Goal: Task Accomplishment & Management: Complete application form

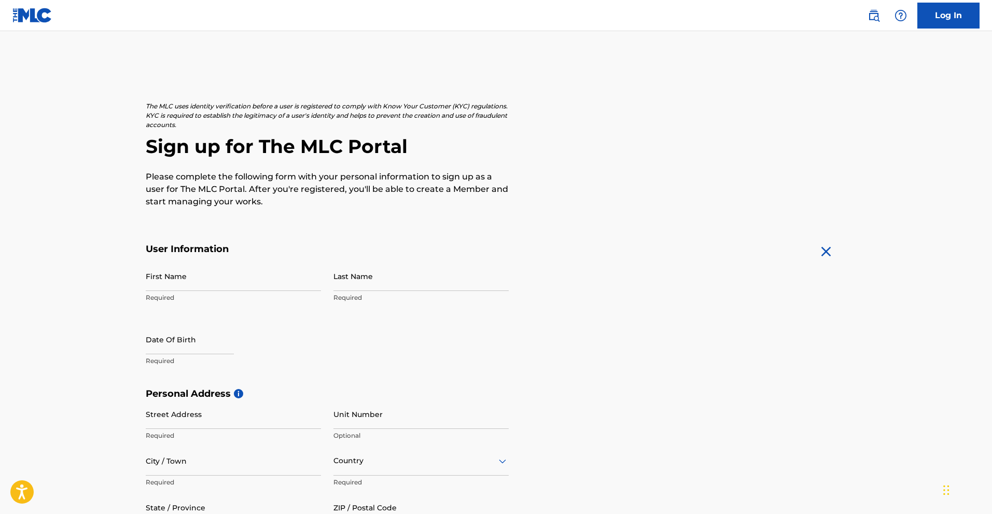
click at [182, 277] on input "First Name" at bounding box center [233, 276] width 175 height 30
type input "[PERSON_NAME]"
type input "[STREET_ADDRESS]"
type input "austin"
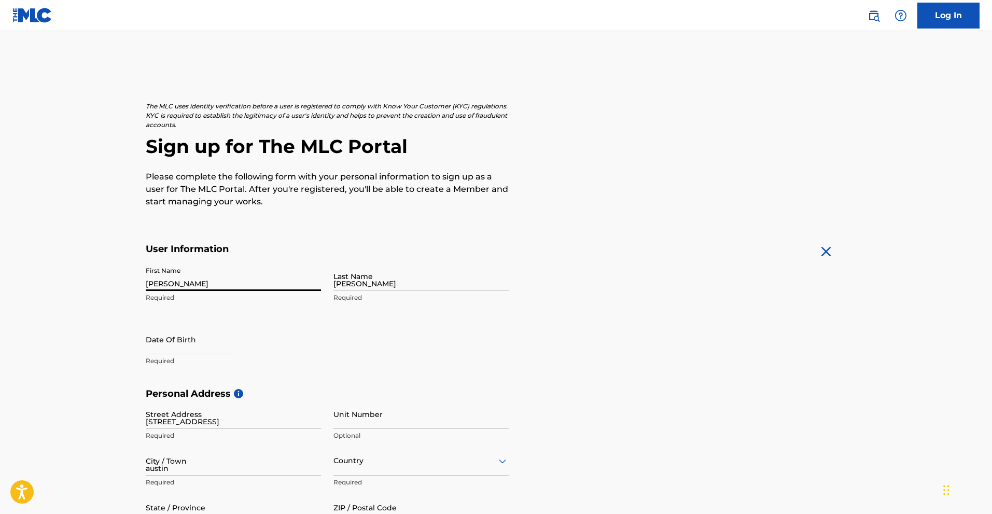
type input "United States"
type input "TX"
type input "78727"
type input "512"
type input "3336249"
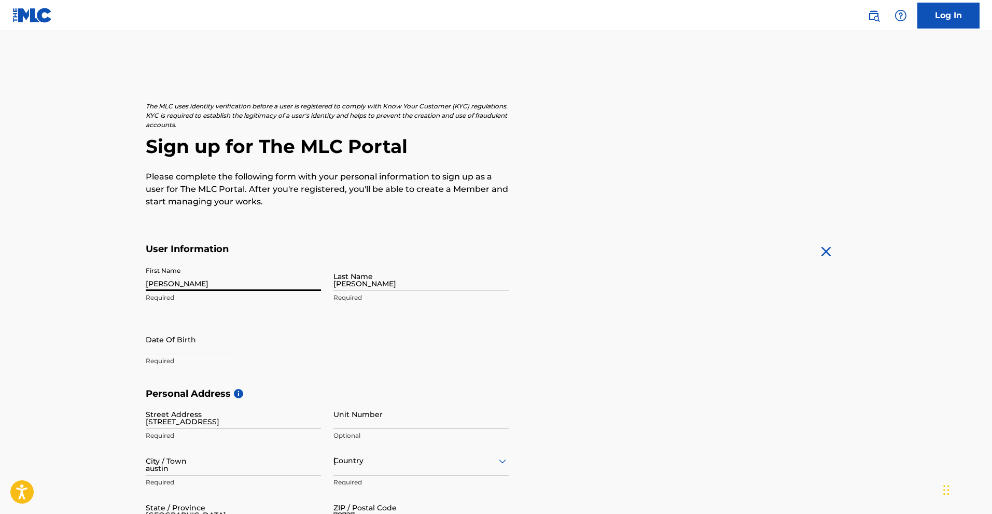
type input "[EMAIL_ADDRESS][DOMAIN_NAME]"
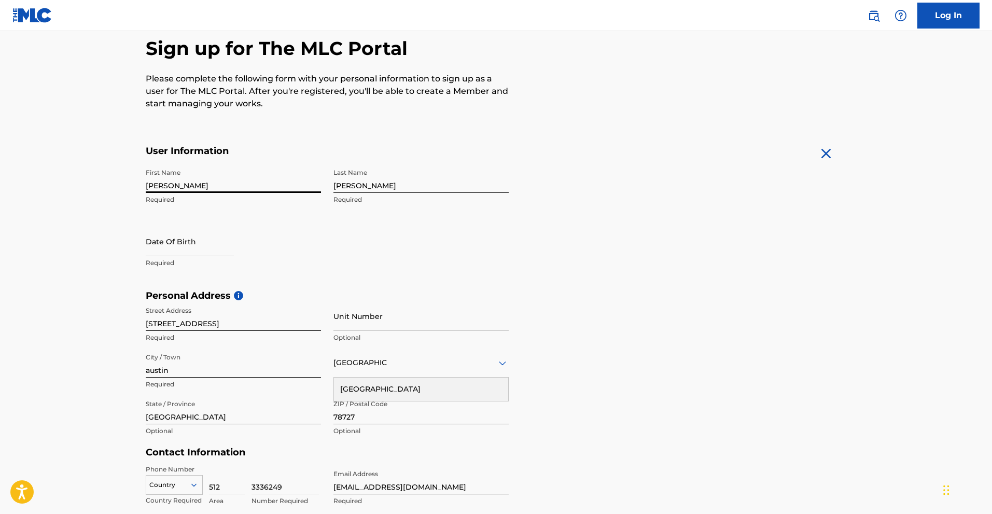
scroll to position [121, 0]
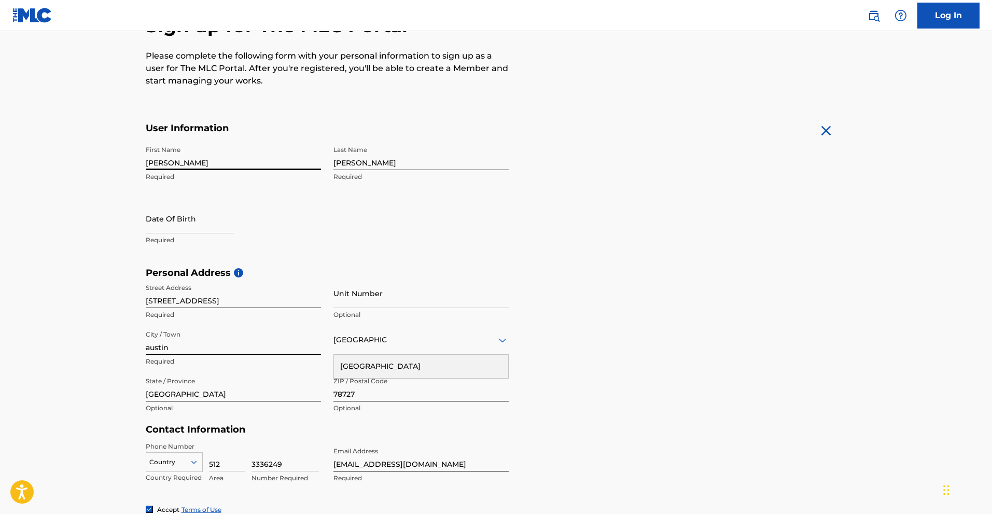
click at [167, 216] on input "text" at bounding box center [190, 219] width 88 height 30
select select "7"
select select "2025"
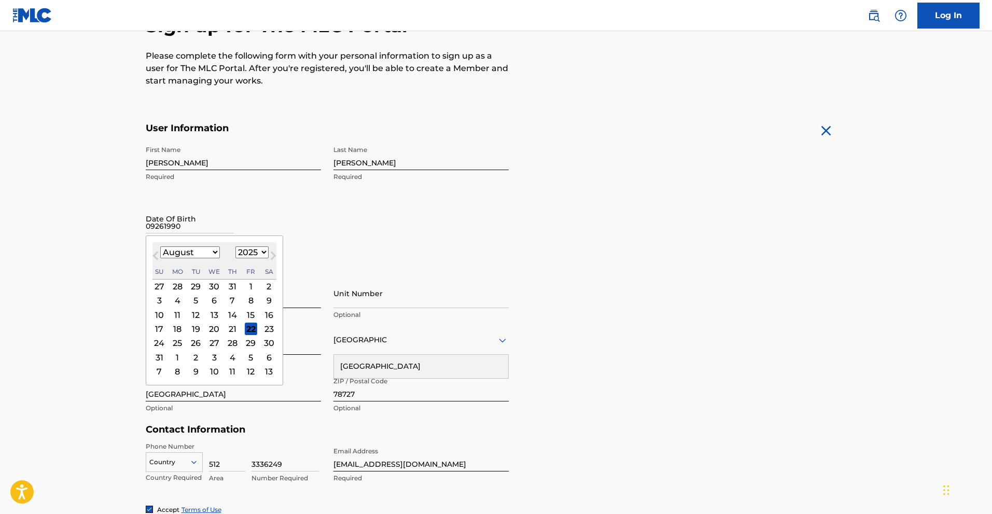
type input "09261990"
click at [249, 250] on select "1899 1900 1901 1902 1903 1904 1905 1906 1907 1908 1909 1910 1911 1912 1913 1914…" at bounding box center [251, 252] width 33 height 12
select select "1990"
click at [235, 246] on select "1899 1900 1901 1902 1903 1904 1905 1906 1907 1908 1909 1910 1911 1912 1913 1914…" at bounding box center [251, 252] width 33 height 12
click at [204, 251] on select "January February March April May June July August September October November De…" at bounding box center [190, 252] width 60 height 12
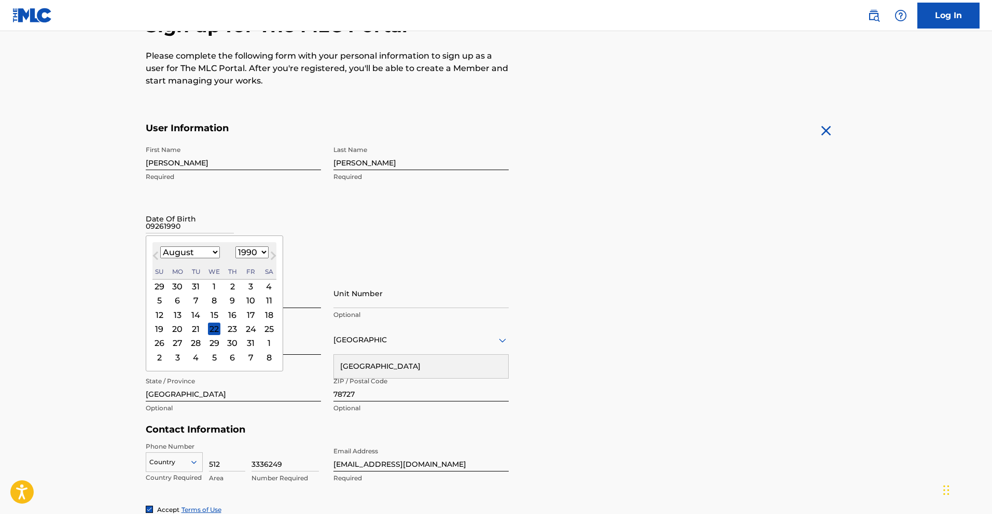
select select "8"
click at [160, 246] on select "January February March April May June July August September October November De…" at bounding box center [190, 252] width 60 height 12
click at [219, 343] on div "26" at bounding box center [214, 343] width 12 height 12
type input "September 26 1990"
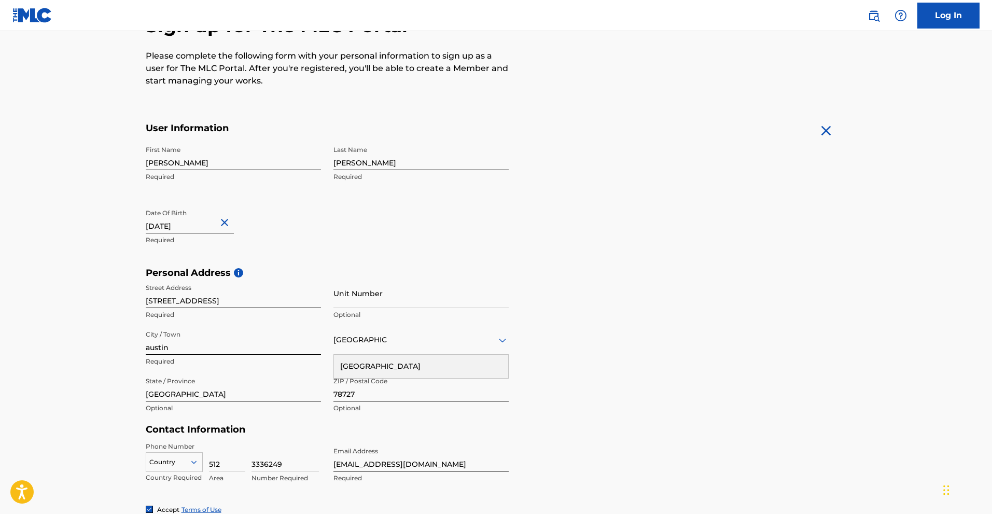
scroll to position [242, 0]
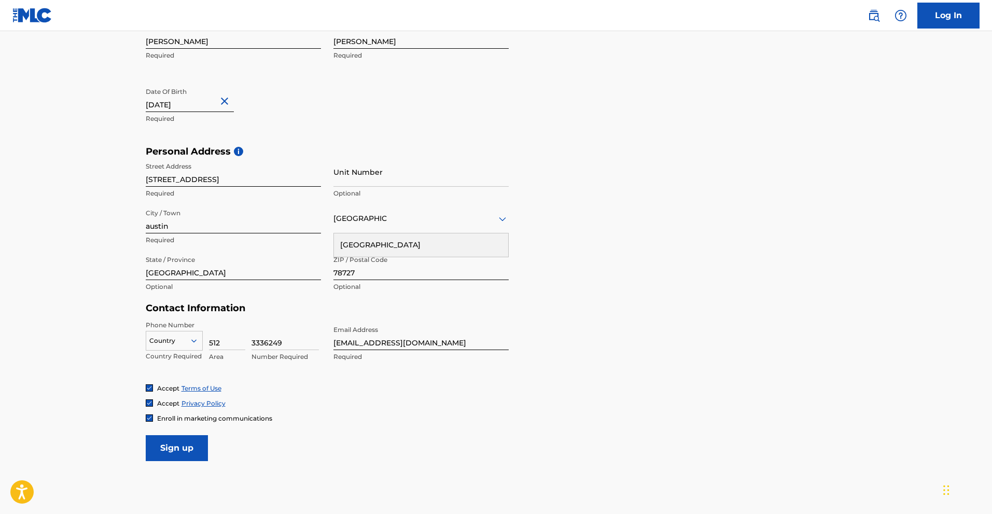
click at [591, 345] on form "User Information First Name STEVEN Required Last Name Smith Required Date Of Bi…" at bounding box center [496, 231] width 701 height 460
click at [187, 338] on div at bounding box center [174, 340] width 56 height 11
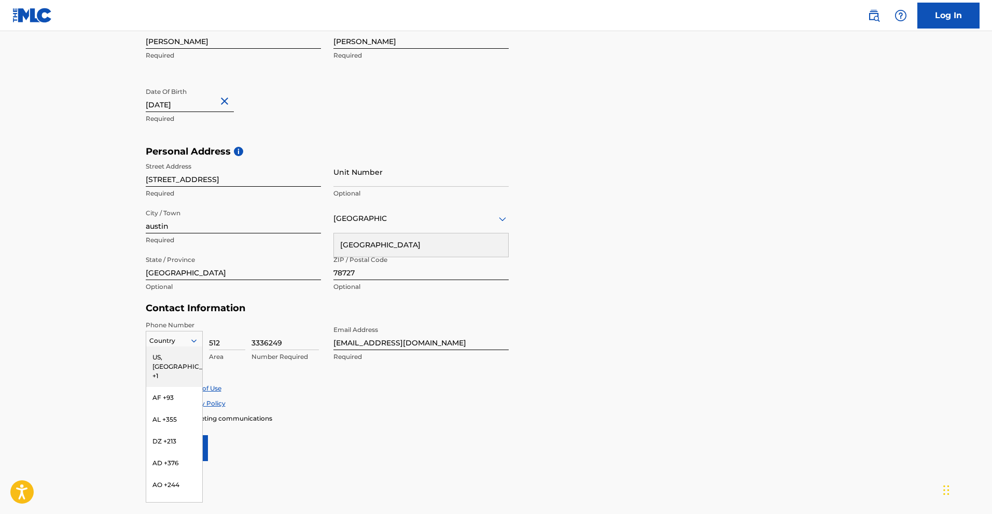
click at [175, 356] on div "US, [GEOGRAPHIC_DATA] +1" at bounding box center [174, 366] width 56 height 40
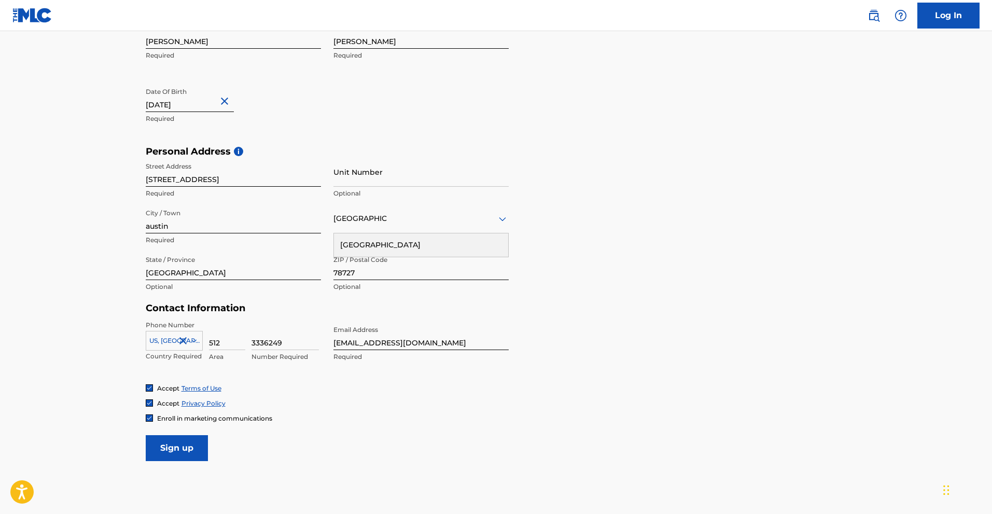
click at [192, 445] on input "Sign up" at bounding box center [177, 448] width 62 height 26
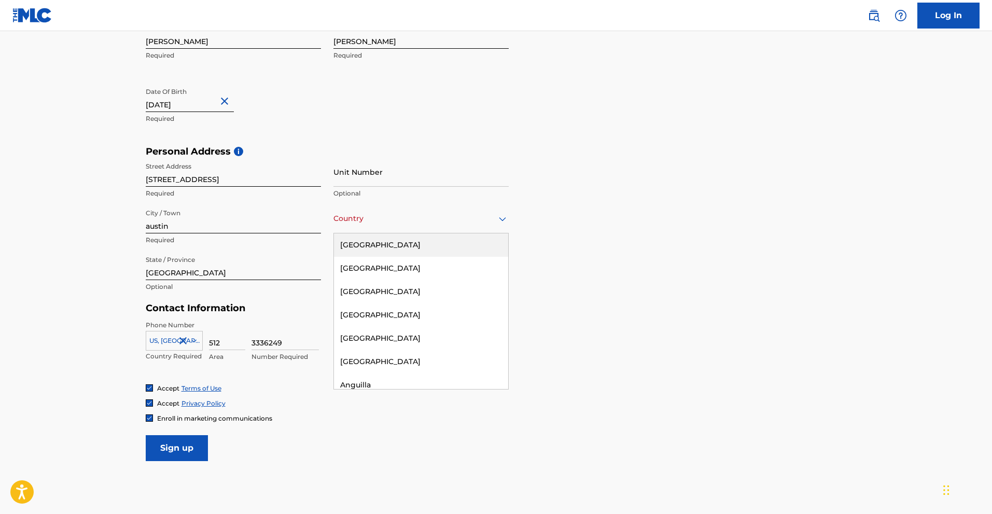
click at [389, 215] on div at bounding box center [420, 218] width 175 height 13
click at [402, 247] on div "[GEOGRAPHIC_DATA]" at bounding box center [421, 244] width 174 height 23
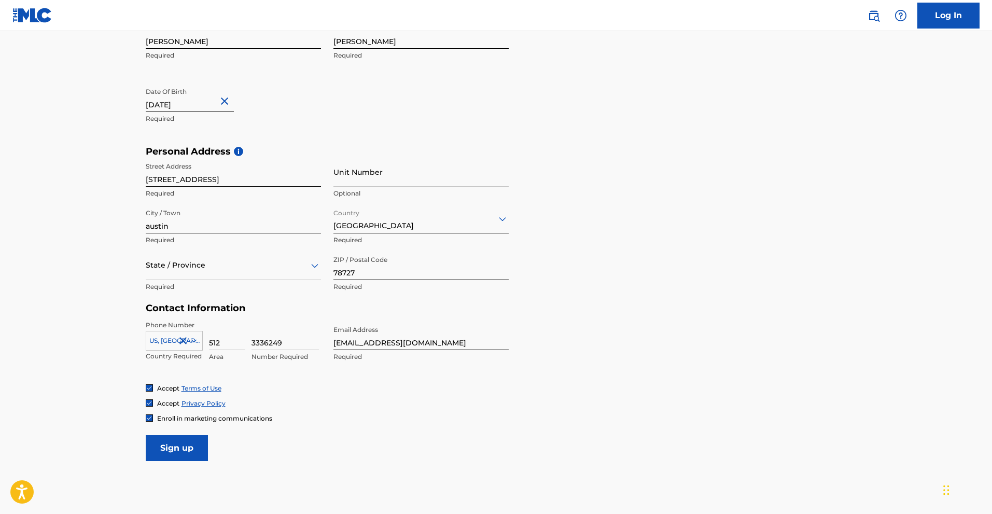
click at [177, 439] on input "Sign up" at bounding box center [177, 448] width 62 height 26
click at [176, 265] on div at bounding box center [233, 265] width 175 height 13
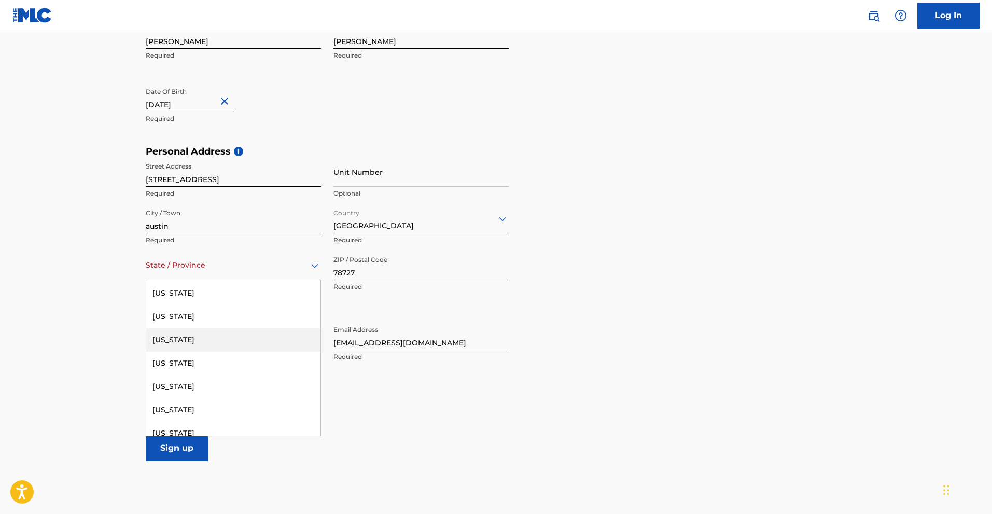
scroll to position [1089, 0]
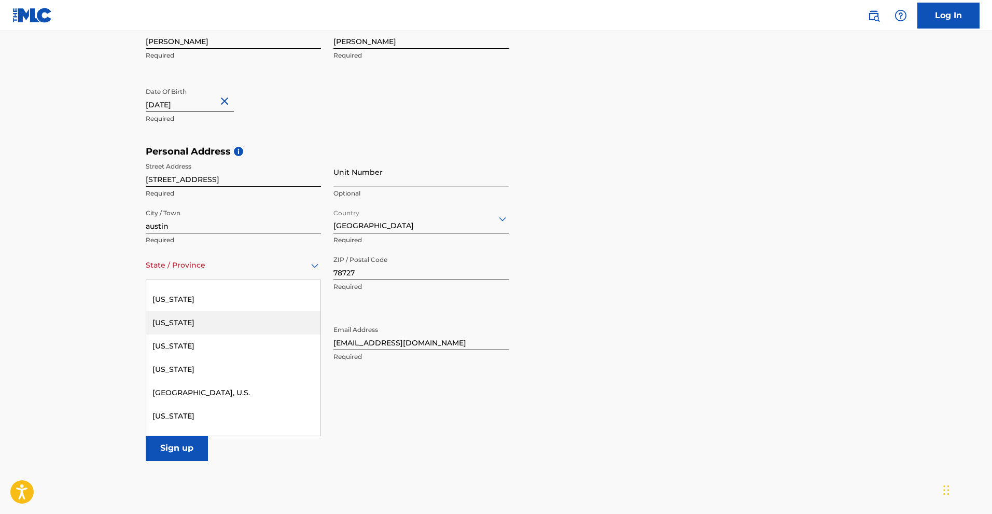
click at [196, 316] on div "[US_STATE]" at bounding box center [233, 322] width 174 height 23
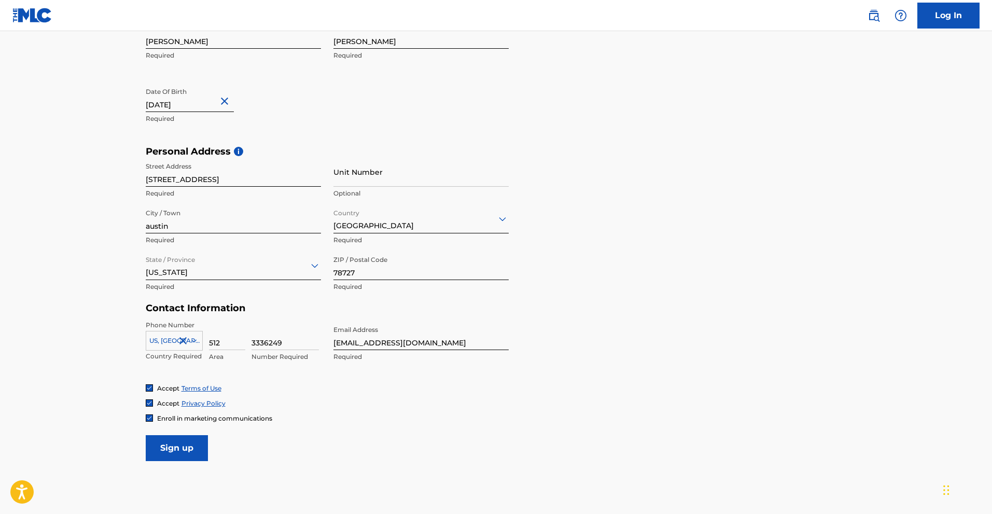
click at [184, 453] on input "Sign up" at bounding box center [177, 448] width 62 height 26
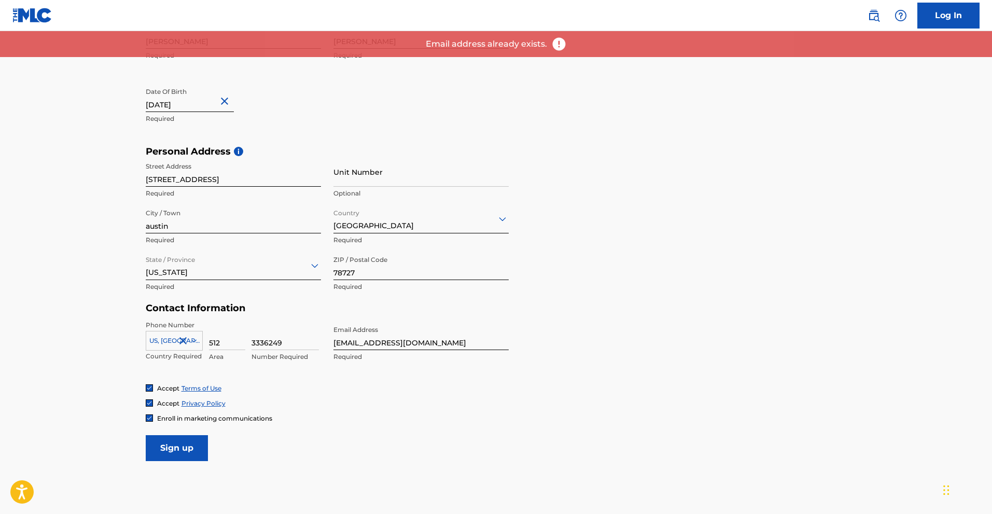
click at [934, 13] on link "Log In" at bounding box center [948, 16] width 62 height 26
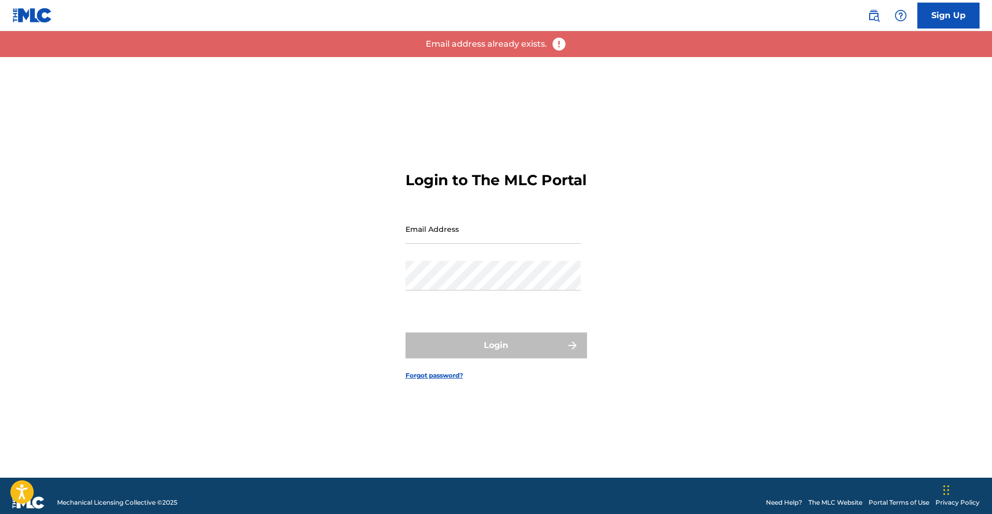
click at [442, 244] on input "Email Address" at bounding box center [492, 229] width 175 height 30
type input "[EMAIL_ADDRESS][DOMAIN_NAME]"
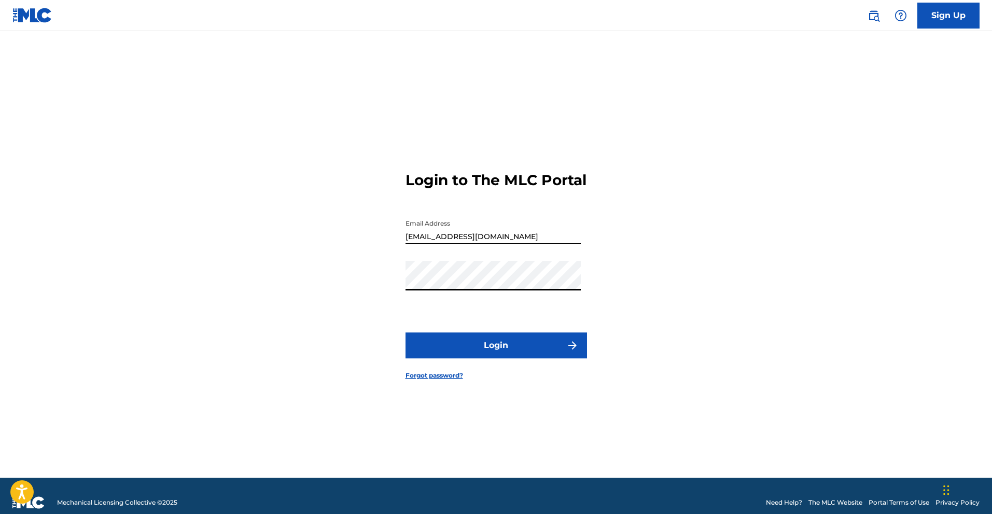
click at [542, 358] on button "Login" at bounding box center [495, 345] width 181 height 26
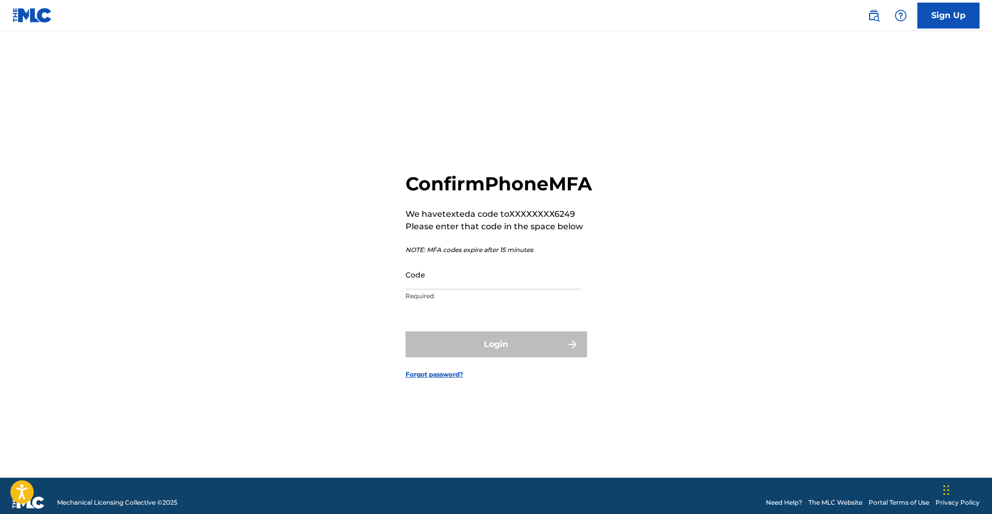
click at [464, 289] on input "Code" at bounding box center [492, 275] width 175 height 30
click at [442, 289] on input "Code" at bounding box center [492, 275] width 175 height 30
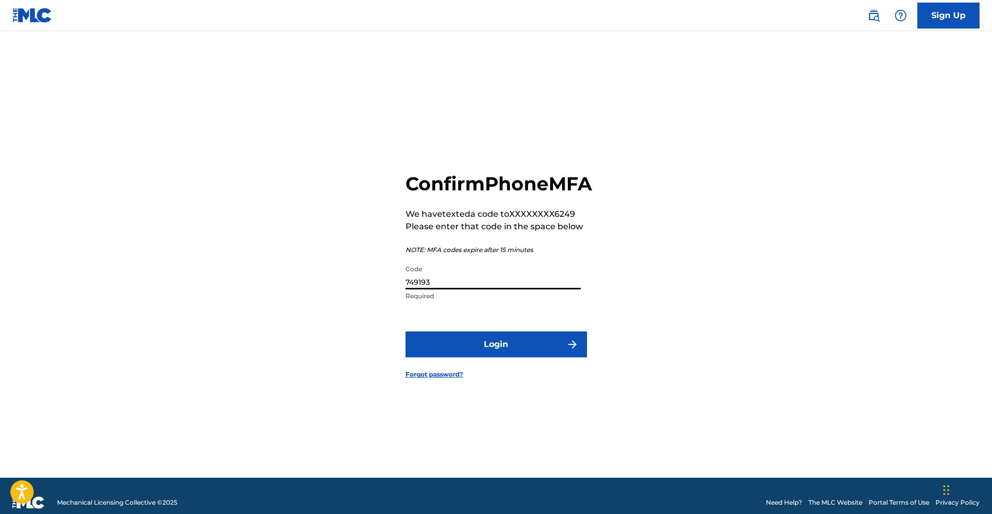
type input "749193"
click at [573, 350] on img "submit" at bounding box center [572, 344] width 12 height 12
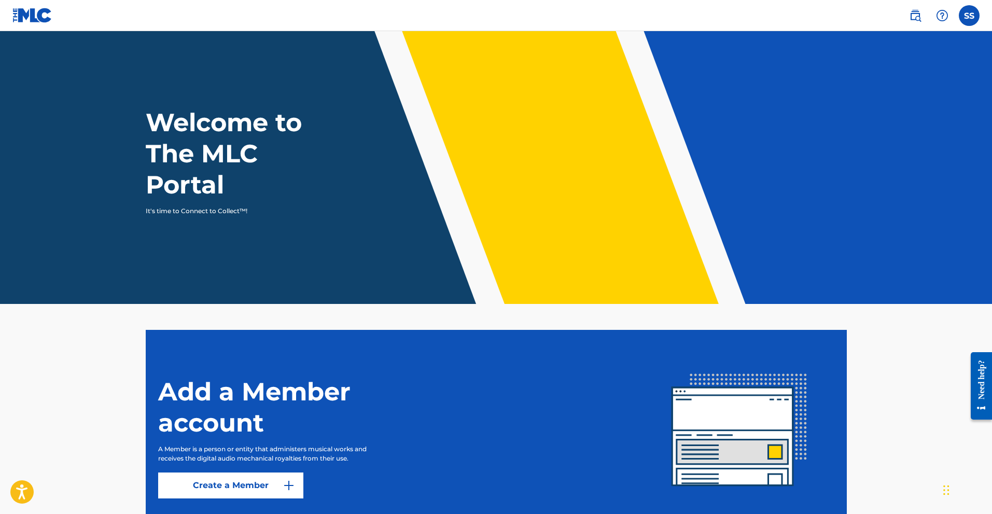
click at [917, 9] on img at bounding box center [915, 15] width 12 height 12
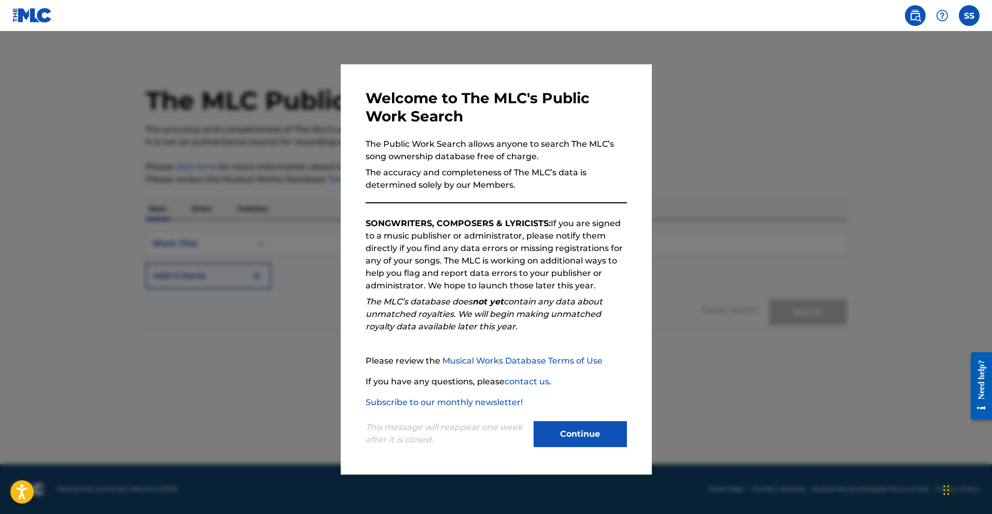
click at [601, 433] on button "Continue" at bounding box center [579, 434] width 93 height 26
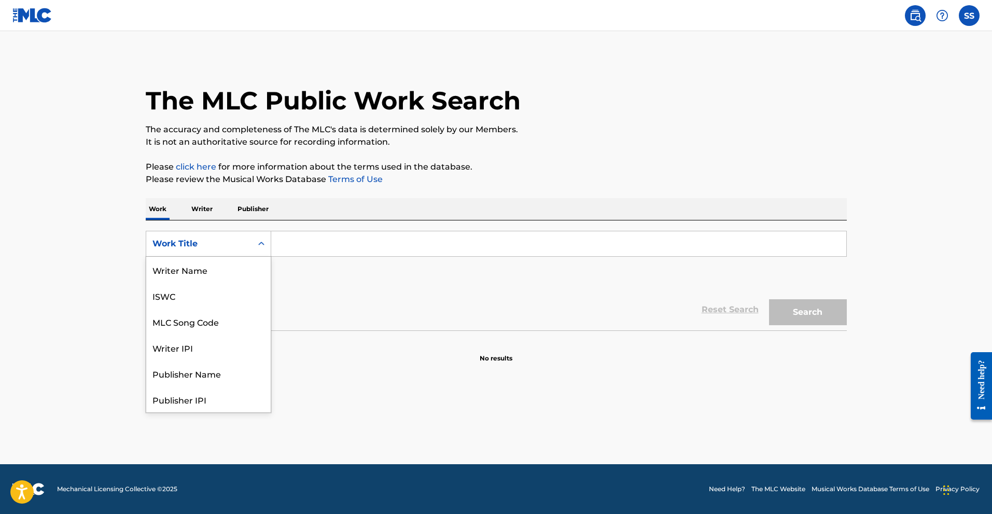
click at [257, 236] on div "Search Form" at bounding box center [261, 243] width 19 height 19
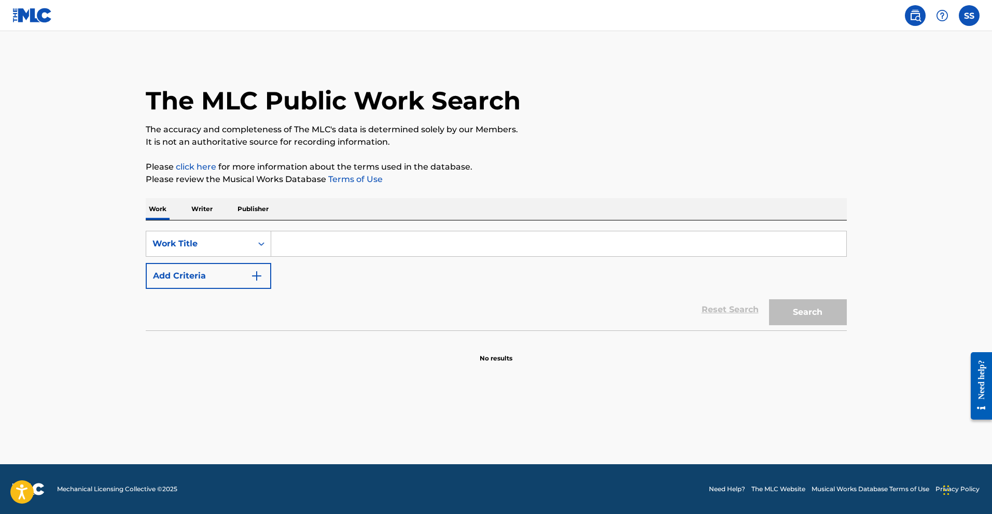
click at [202, 203] on p "Writer" at bounding box center [201, 209] width 27 height 22
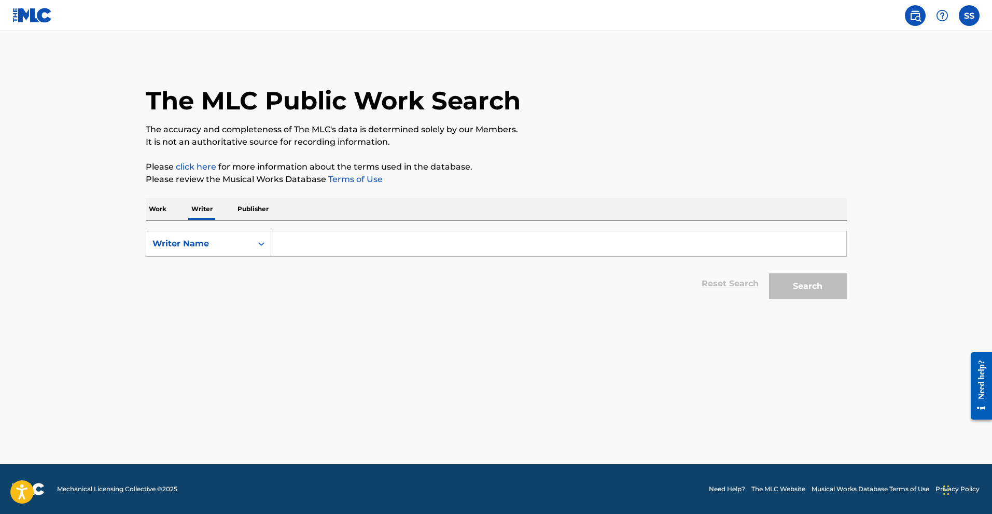
click at [152, 202] on p "Work" at bounding box center [158, 209] width 24 height 22
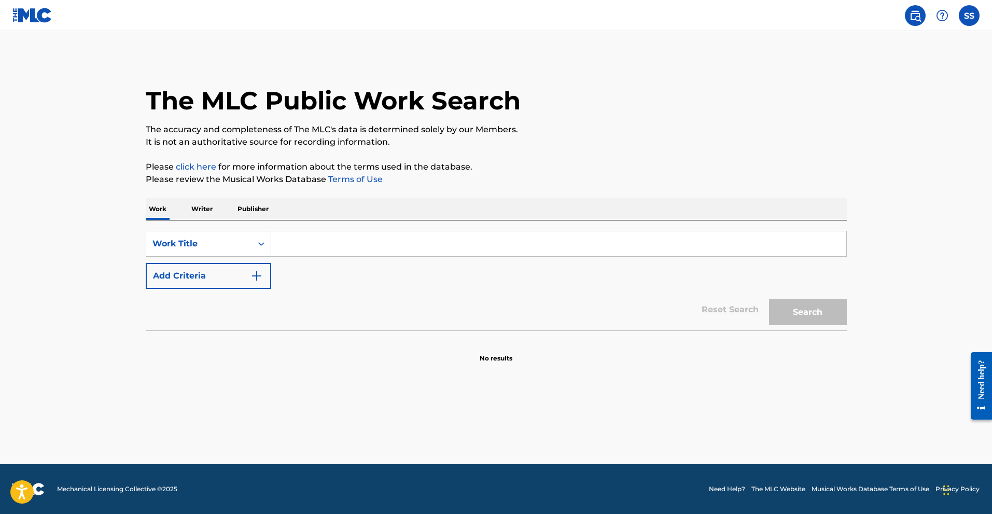
click at [246, 207] on p "Publisher" at bounding box center [252, 209] width 37 height 22
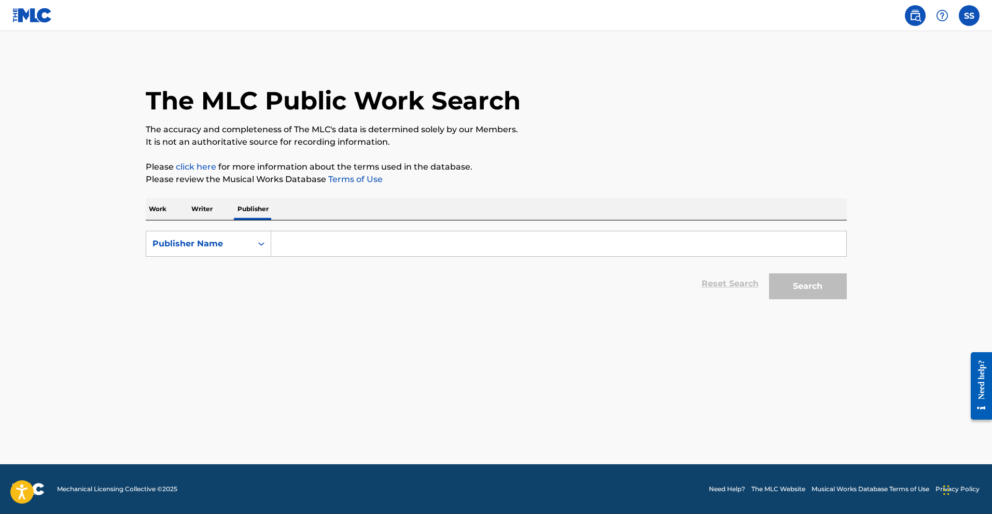
click at [325, 247] on input "Search Form" at bounding box center [558, 243] width 575 height 25
click at [805, 285] on button "Search" at bounding box center [808, 286] width 78 height 26
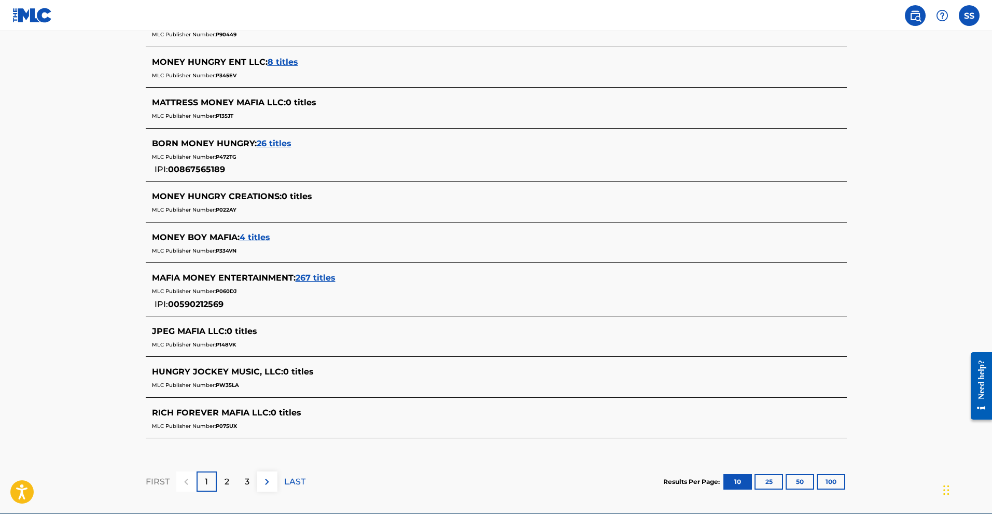
scroll to position [363, 0]
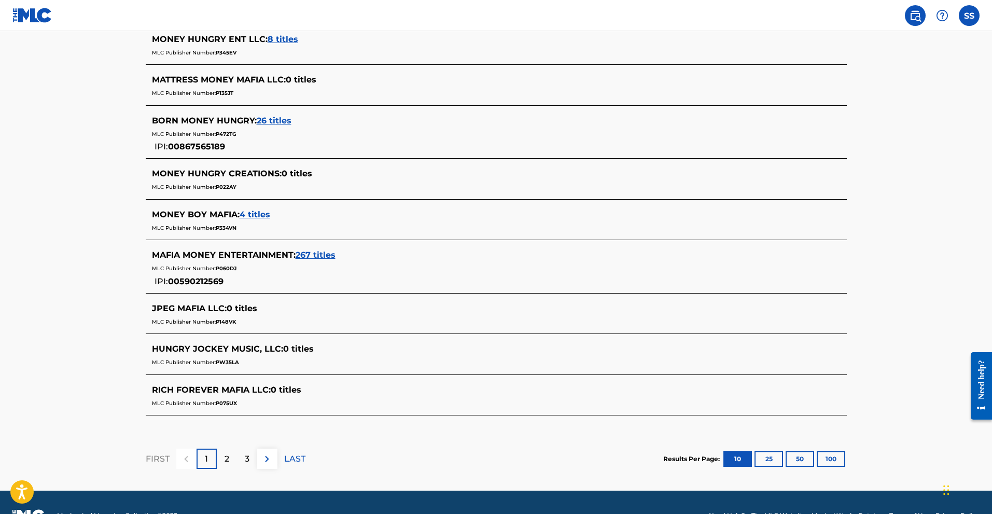
click at [233, 458] on div "2" at bounding box center [227, 458] width 20 height 20
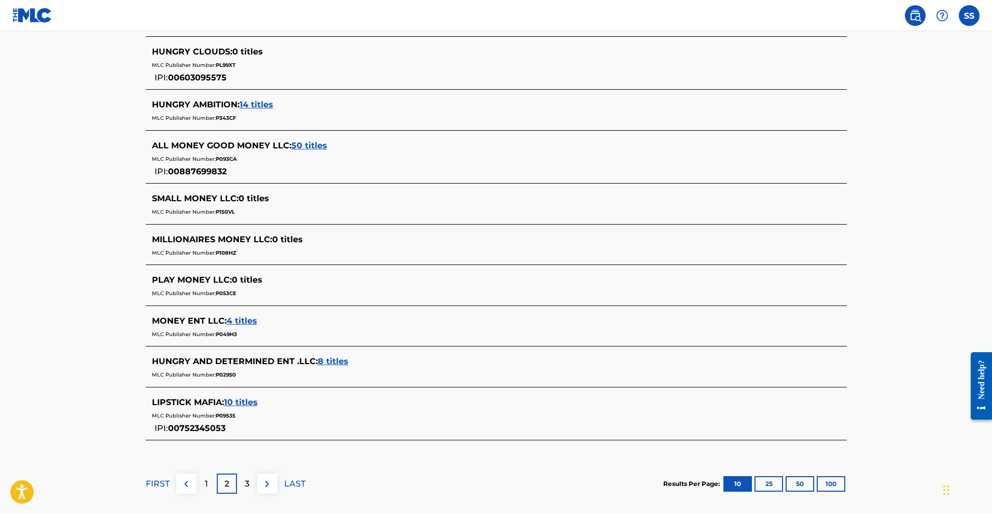
click at [245, 481] on p "3" at bounding box center [247, 483] width 5 height 12
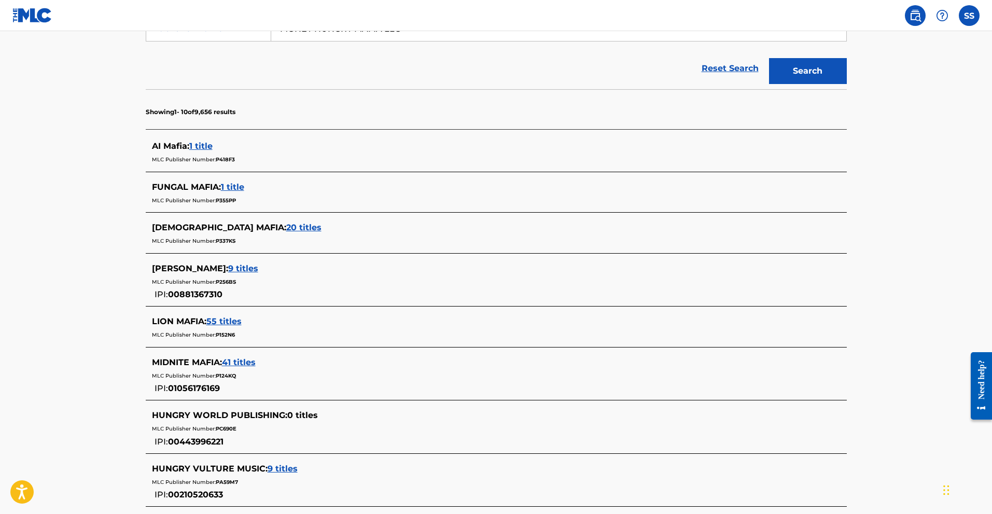
scroll to position [0, 0]
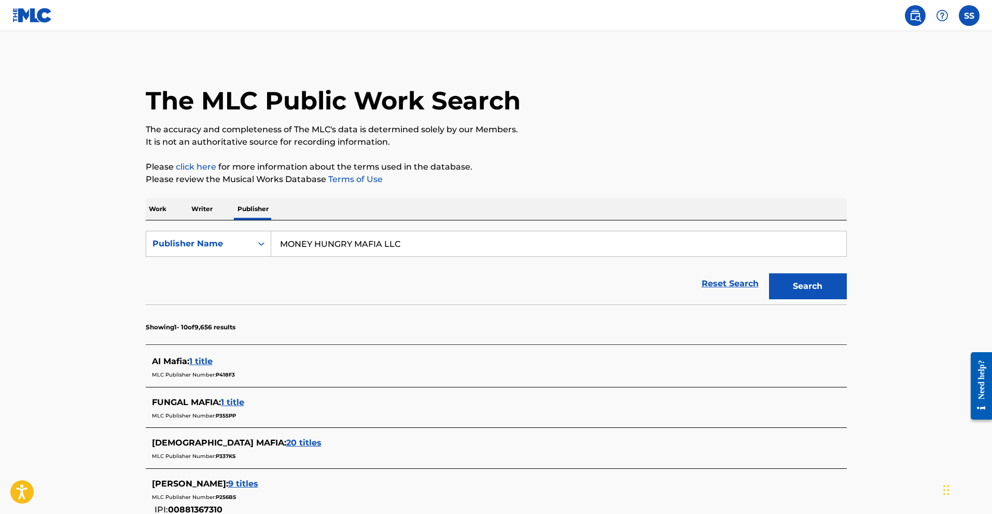
drag, startPoint x: 399, startPoint y: 251, endPoint x: 207, endPoint y: 259, distance: 192.0
click at [207, 259] on form "SearchWithCriteria6d9da5b7-4d86-47db-bcf7-a22c2966b1b3 Publisher Name MONEY HUN…" at bounding box center [496, 268] width 701 height 74
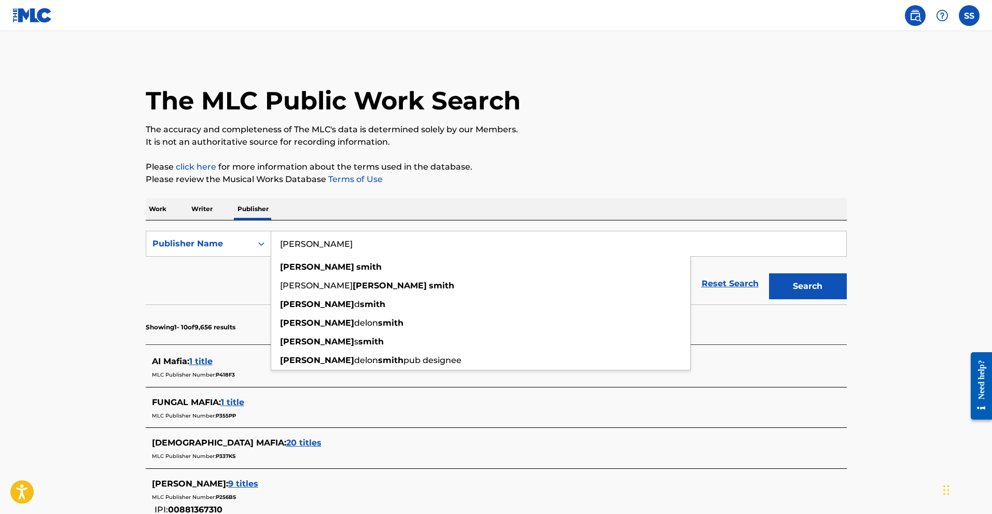
click at [316, 244] on input "STEVEN SMITH" at bounding box center [558, 243] width 575 height 25
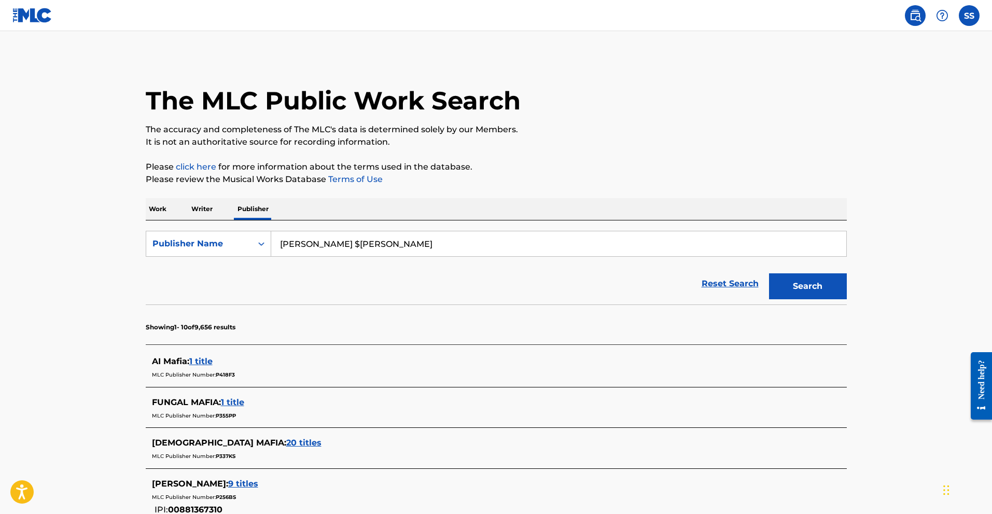
type input "[PERSON_NAME] $[PERSON_NAME]"
click at [779, 286] on button "Search" at bounding box center [808, 286] width 78 height 26
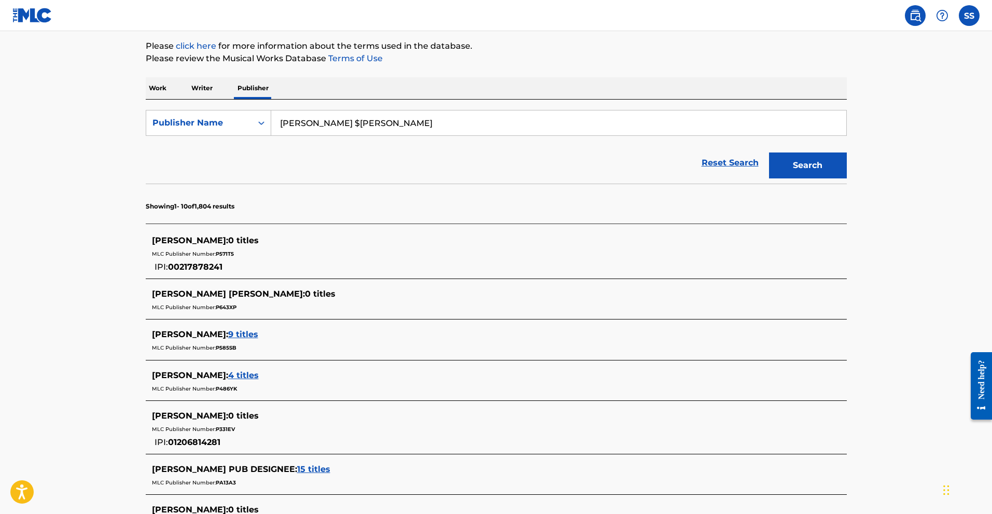
scroll to position [242, 0]
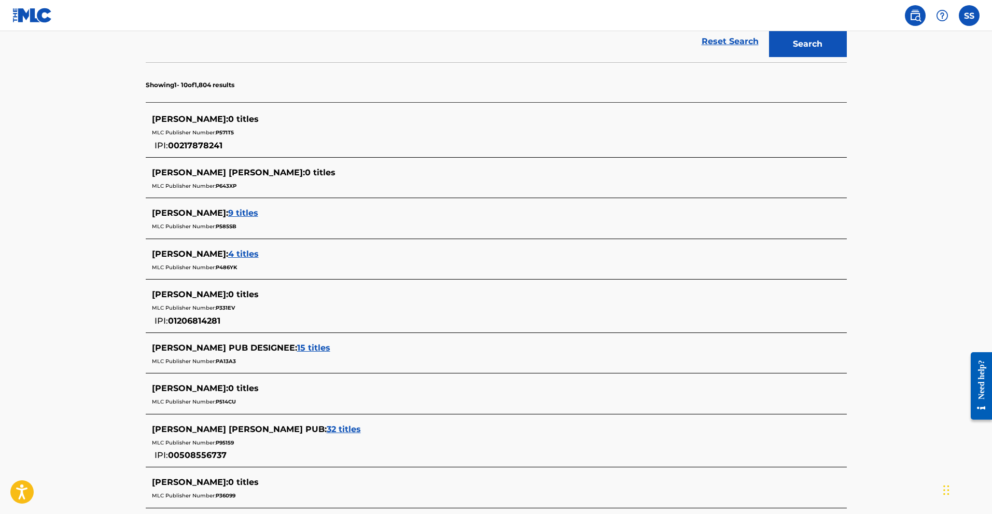
click at [234, 206] on div "STEVEN S Smith : 9 titles MLC Publisher Number: P585SB" at bounding box center [496, 220] width 701 height 37
click at [243, 212] on span "9 titles" at bounding box center [243, 213] width 30 height 10
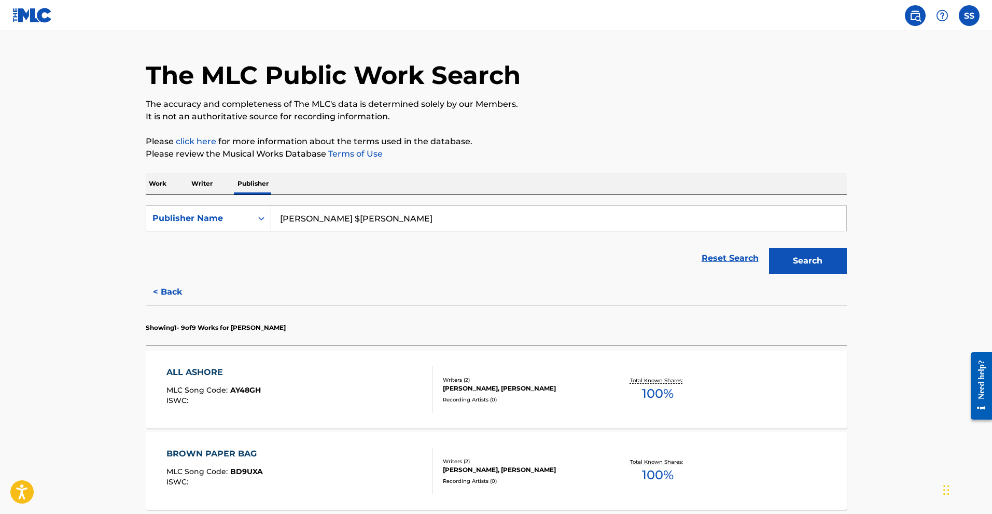
scroll to position [0, 0]
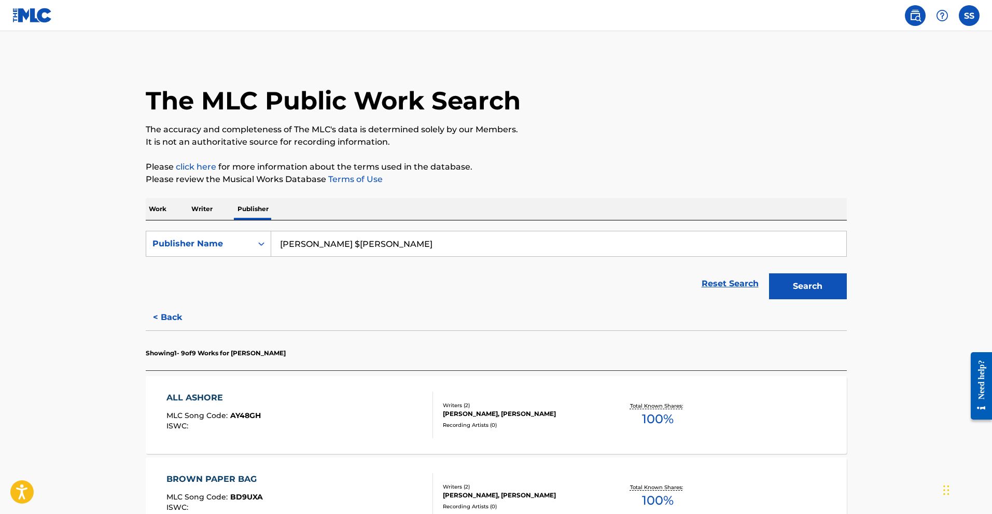
click at [157, 209] on p "Work" at bounding box center [158, 209] width 24 height 22
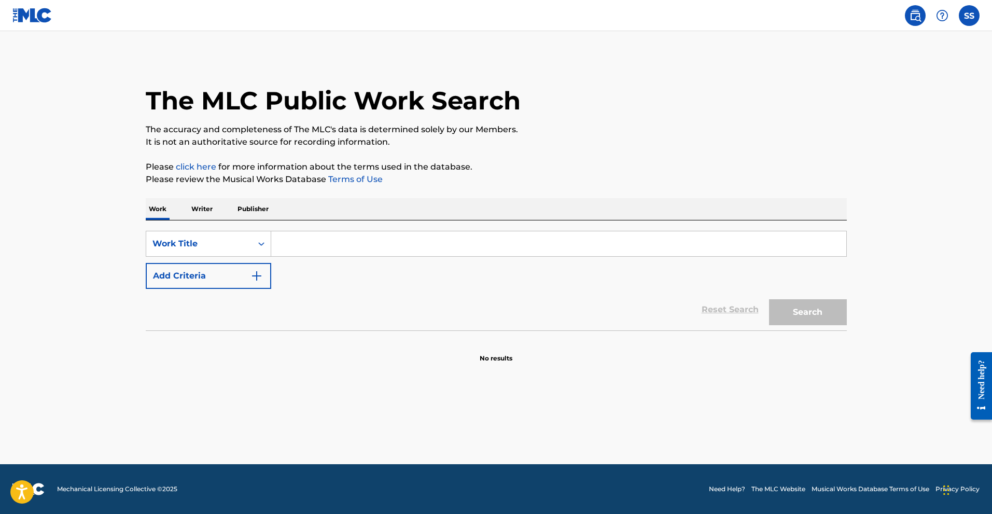
click at [261, 274] on img "Search Form" at bounding box center [256, 276] width 12 height 12
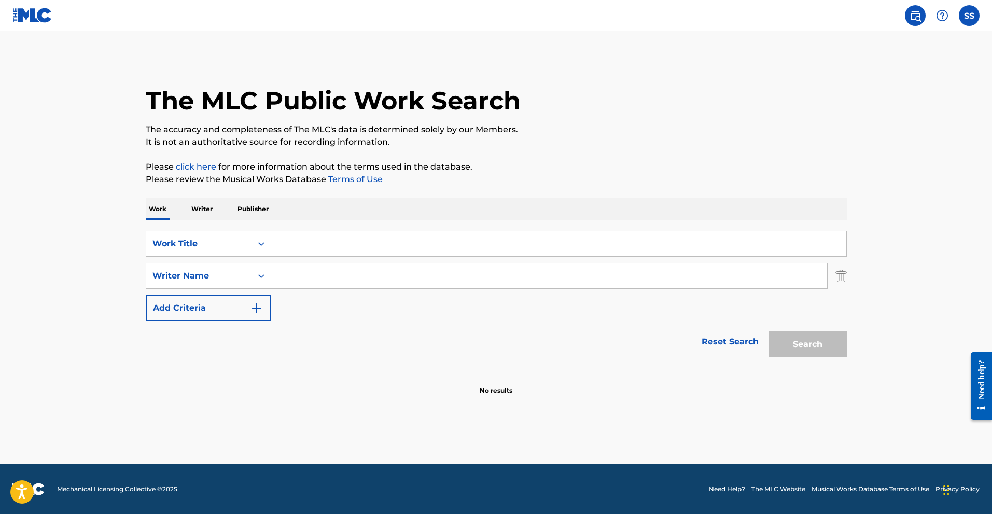
click at [842, 276] on img "Search Form" at bounding box center [840, 276] width 11 height 26
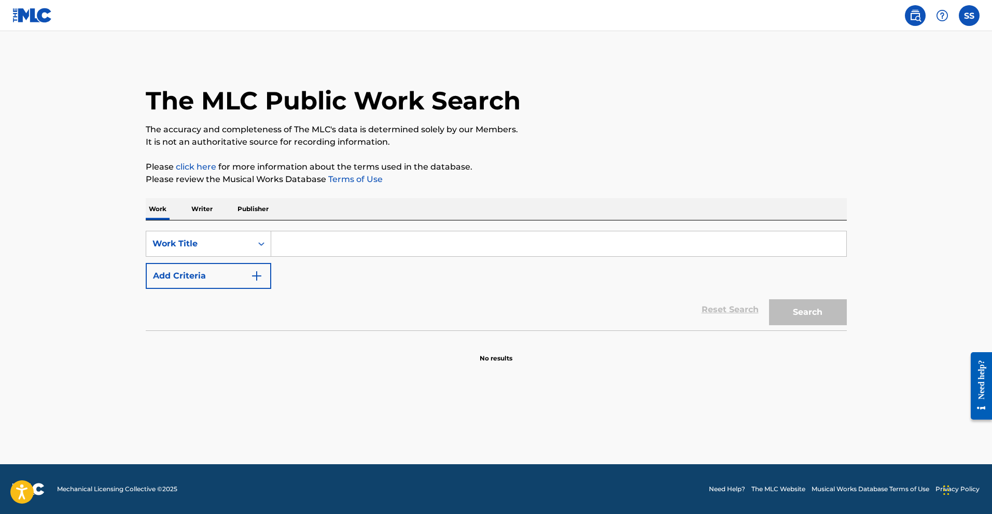
click at [303, 242] on input "Search Form" at bounding box center [558, 243] width 575 height 25
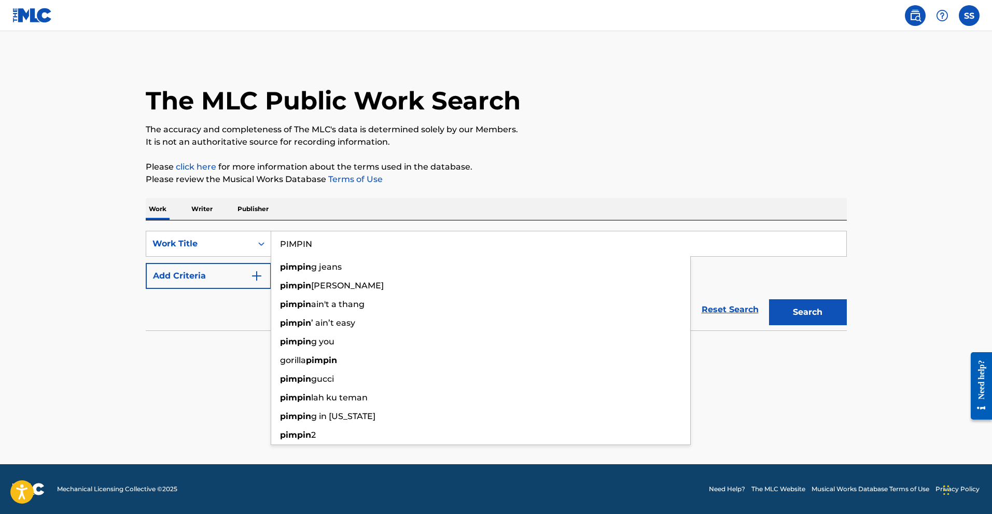
click at [828, 307] on button "Search" at bounding box center [808, 312] width 78 height 26
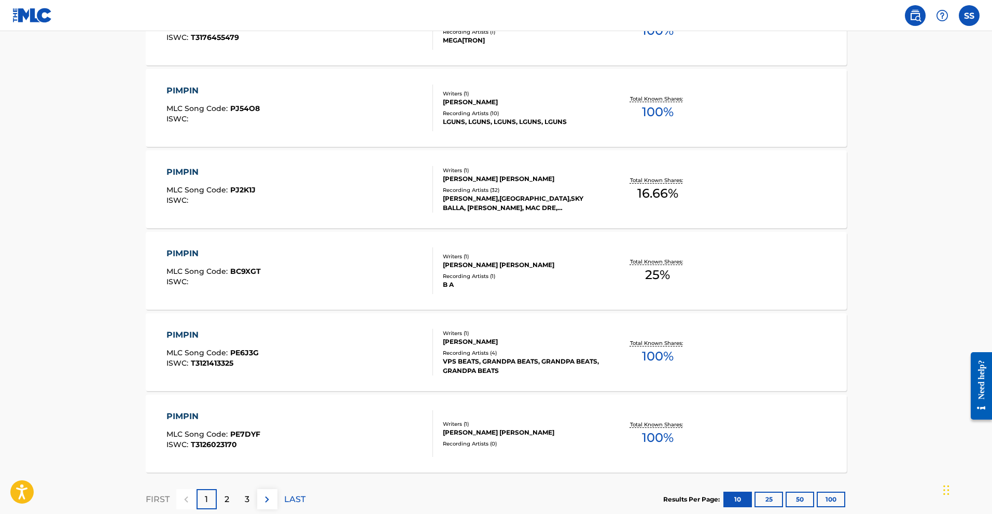
scroll to position [726, 0]
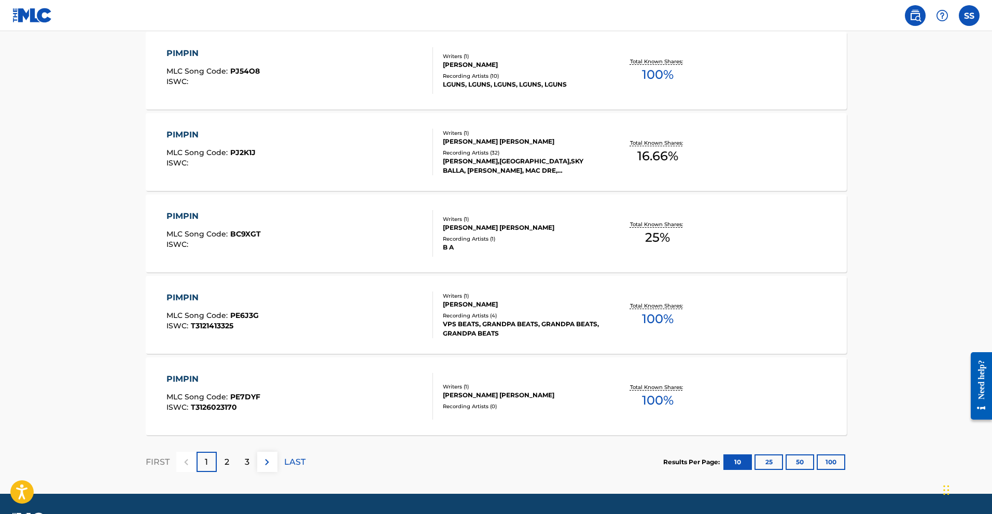
click at [219, 460] on div "2" at bounding box center [227, 462] width 20 height 20
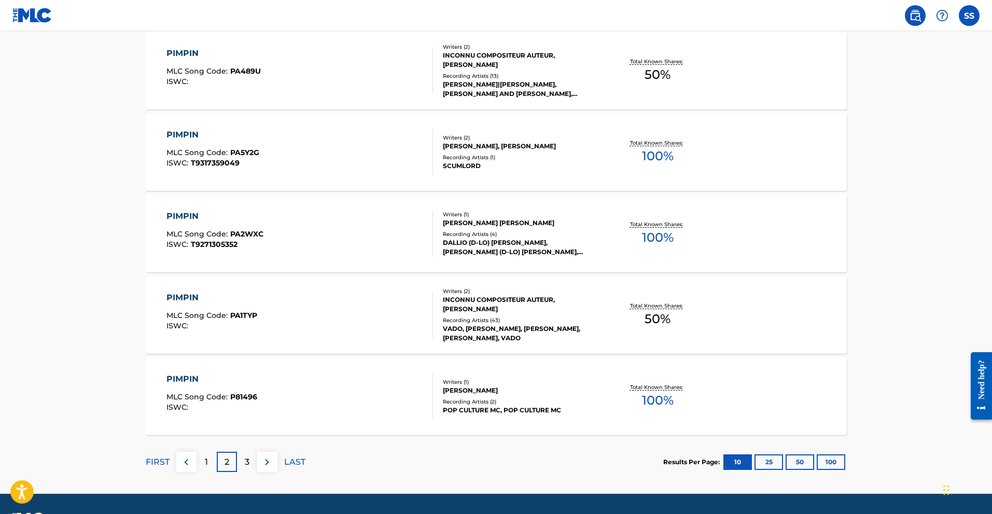
scroll to position [755, 0]
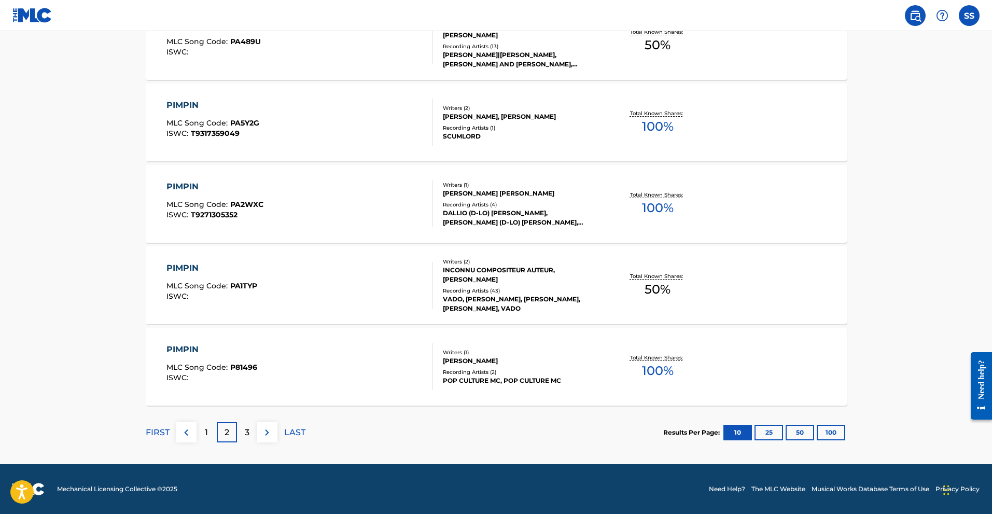
click at [242, 430] on div "3" at bounding box center [247, 432] width 20 height 20
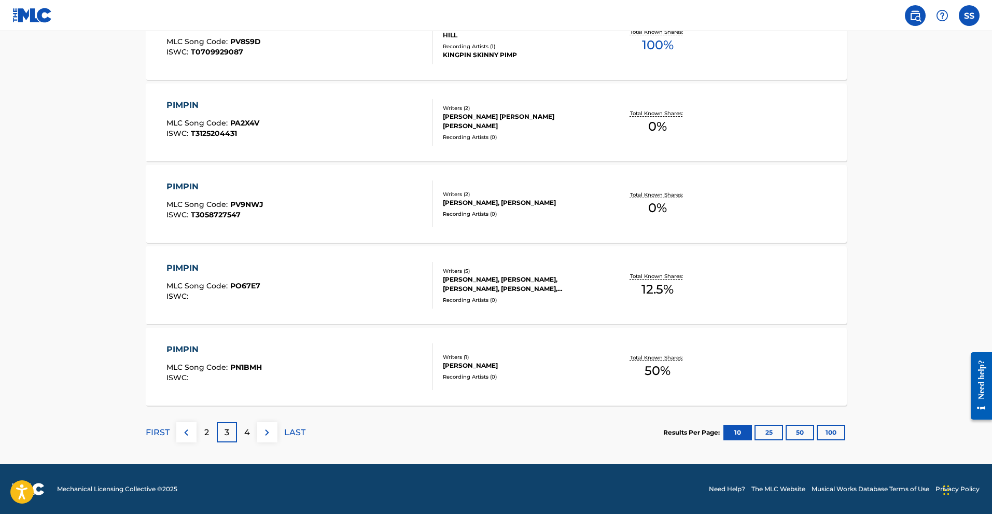
click at [250, 429] on div "4" at bounding box center [247, 432] width 20 height 20
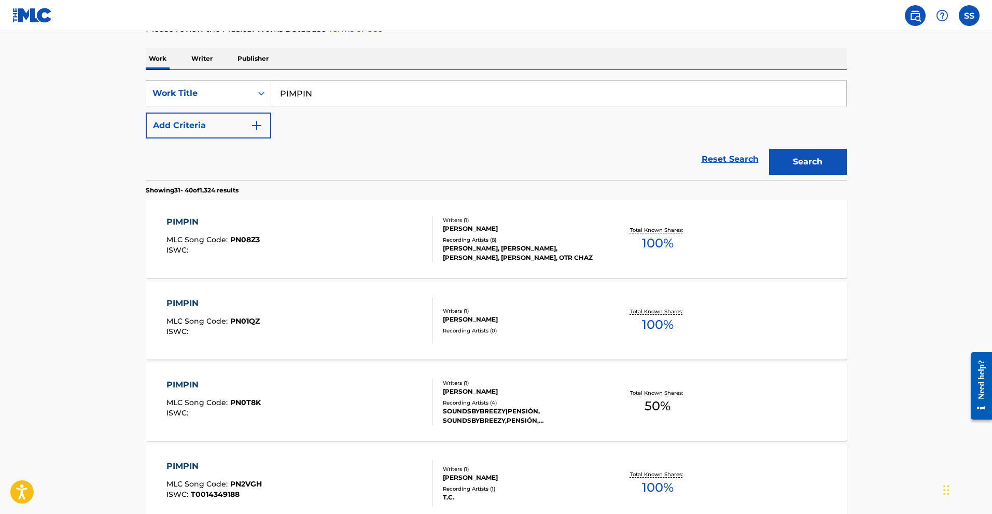
scroll to position [0, 0]
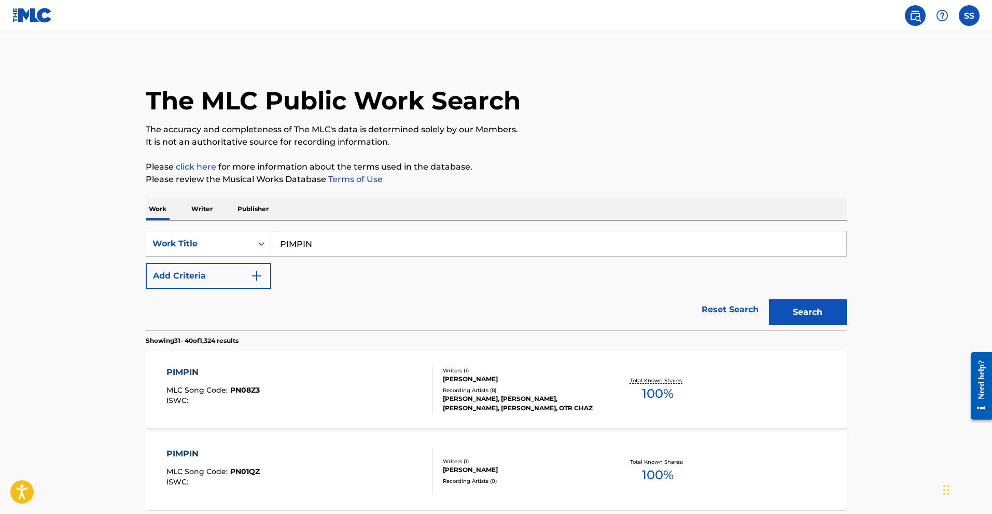
click at [335, 242] on input "PIMPIN" at bounding box center [558, 243] width 575 height 25
click at [845, 307] on button "Search" at bounding box center [808, 312] width 78 height 26
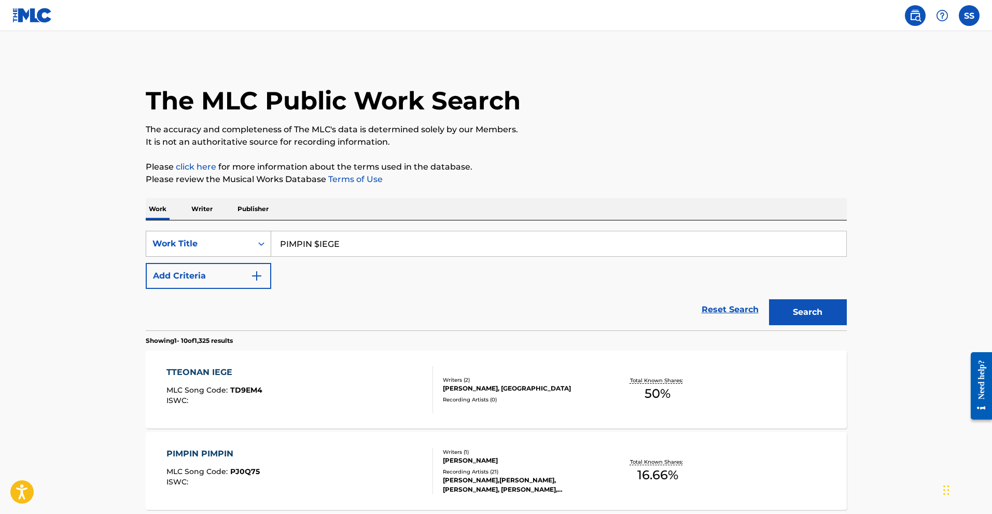
drag, startPoint x: 311, startPoint y: 246, endPoint x: 232, endPoint y: 248, distance: 78.8
click at [232, 248] on div "SearchWithCriteriaaae597ab-2016-4e3a-a78b-9f3384c75a2e Work Title PIMPIN $IEGE" at bounding box center [496, 244] width 701 height 26
type input "$IEGE"
click at [809, 302] on button "Search" at bounding box center [808, 312] width 78 height 26
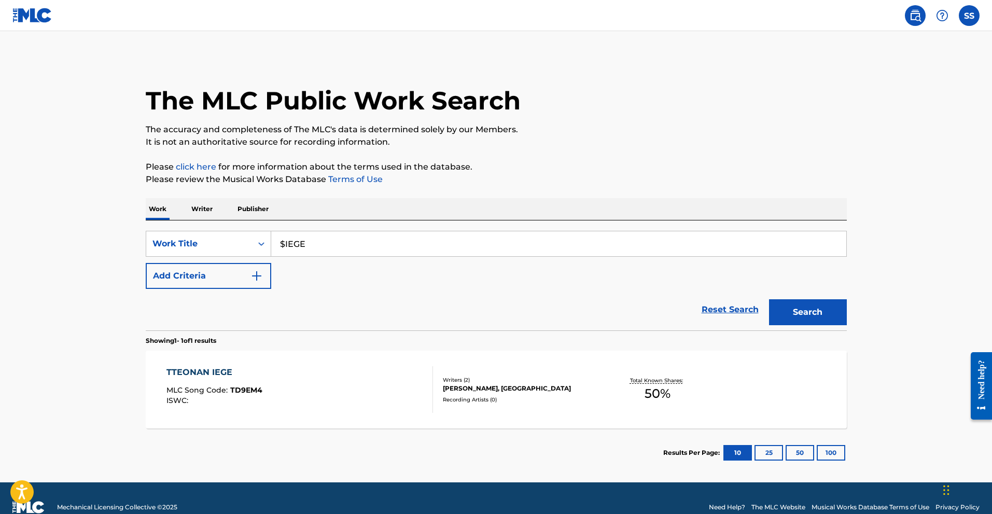
click at [198, 207] on p "Writer" at bounding box center [201, 209] width 27 height 22
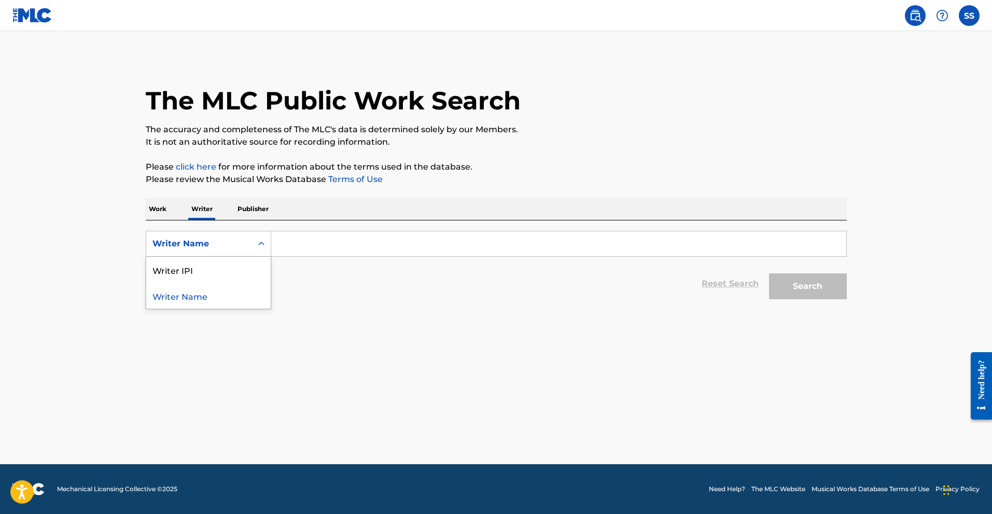
click at [259, 245] on icon "Search Form" at bounding box center [261, 243] width 10 height 10
click at [202, 293] on div "Writer Name" at bounding box center [208, 296] width 124 height 26
click at [302, 245] on input "Search Form" at bounding box center [558, 243] width 575 height 25
click at [195, 160] on div "The MLC Public Work Search The accuracy and completeness of The MLC's data is d…" at bounding box center [496, 180] width 726 height 247
click at [203, 170] on link "click here" at bounding box center [196, 167] width 40 height 10
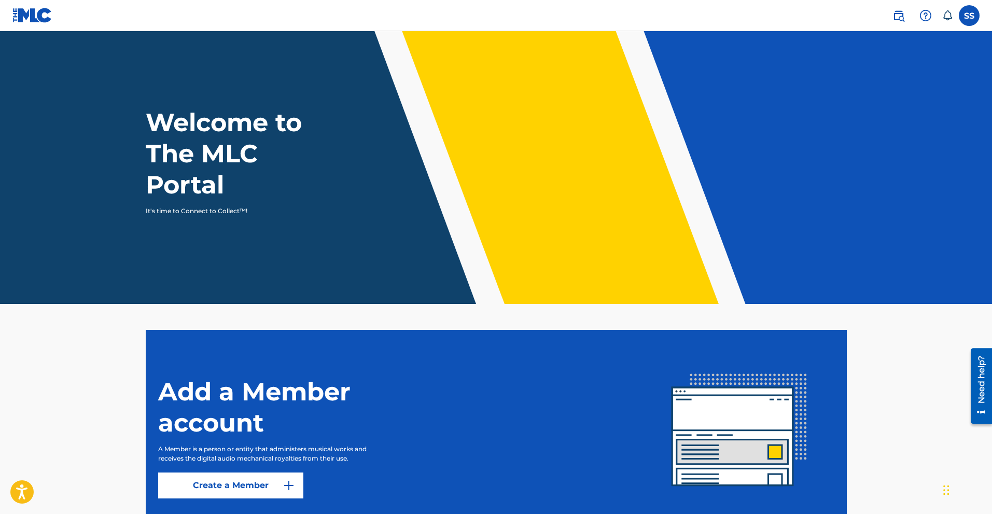
click at [972, 15] on label at bounding box center [969, 15] width 21 height 21
click at [969, 16] on input "SS [PERSON_NAME] [EMAIL_ADDRESS][DOMAIN_NAME] Notification Preferences Profile …" at bounding box center [969, 16] width 0 height 0
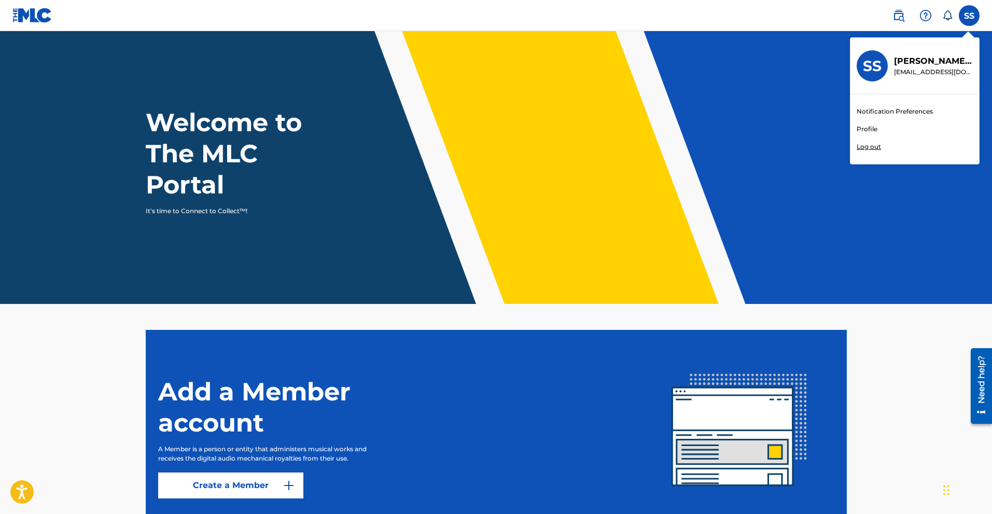
click at [869, 125] on link "Profile" at bounding box center [866, 128] width 21 height 9
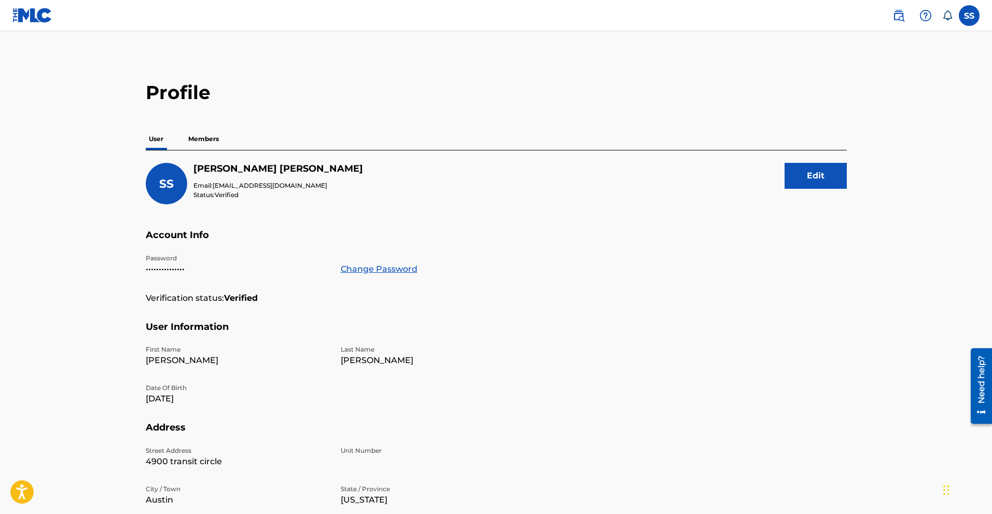
click at [213, 136] on p "Members" at bounding box center [203, 139] width 37 height 22
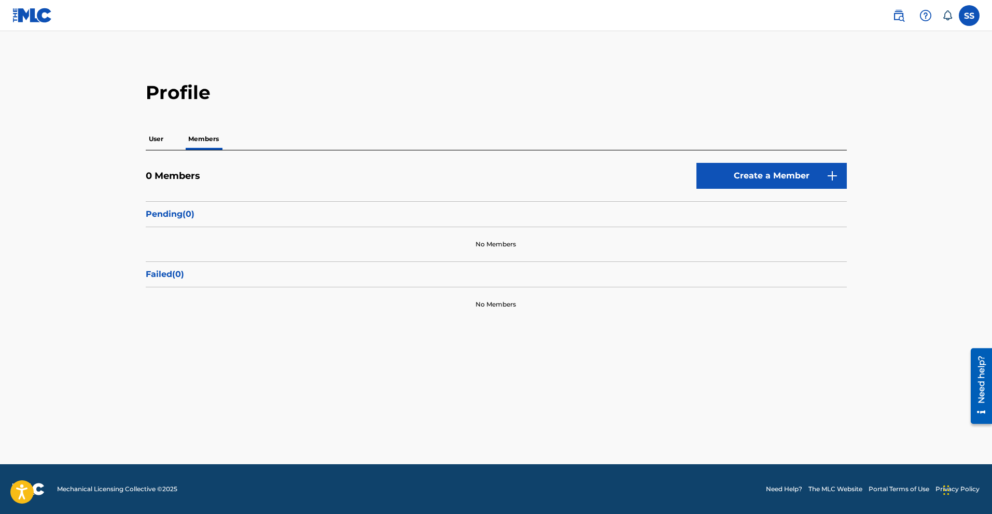
click at [159, 135] on p "User" at bounding box center [156, 139] width 21 height 22
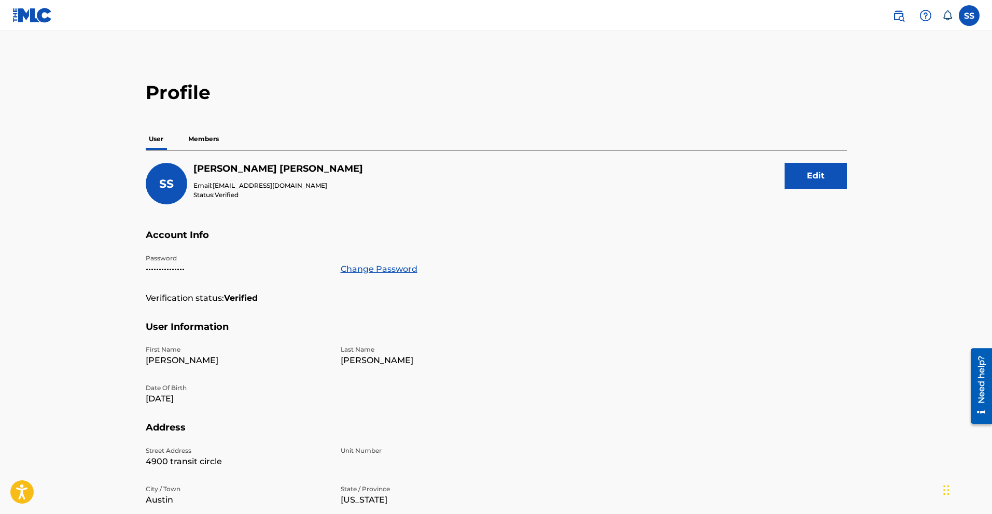
click at [945, 18] on icon at bounding box center [947, 15] width 9 height 10
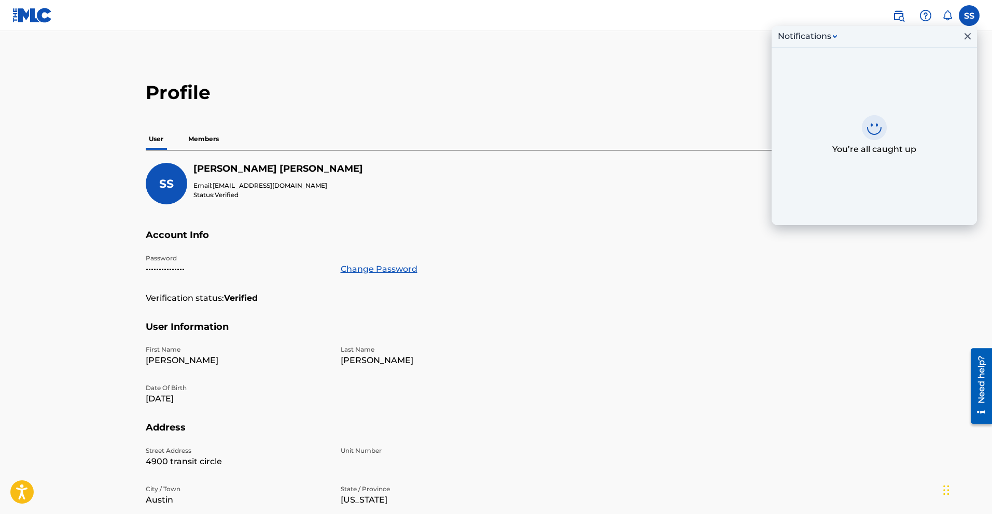
click at [896, 16] on img at bounding box center [898, 15] width 12 height 12
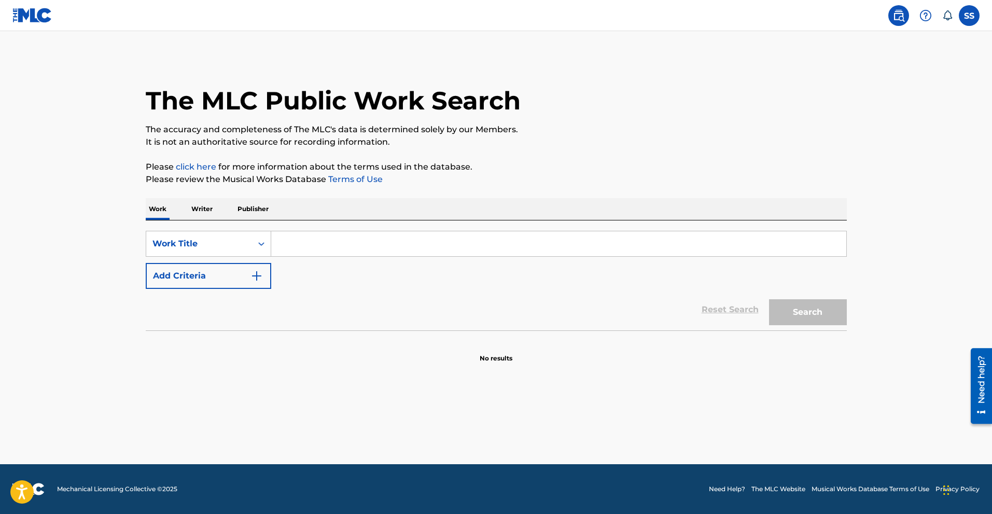
click at [261, 206] on p "Publisher" at bounding box center [252, 209] width 37 height 22
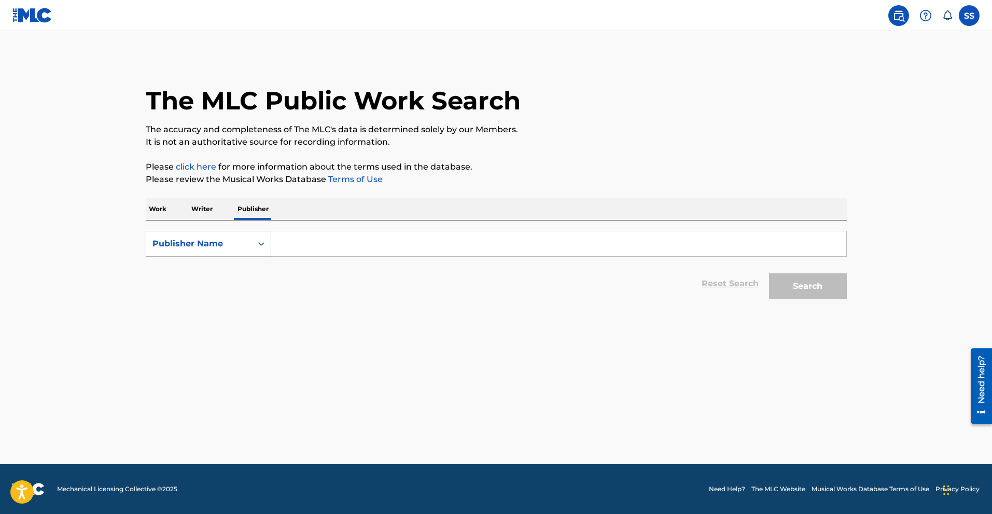
click at [236, 240] on div "Publisher Name" at bounding box center [198, 243] width 93 height 12
click at [790, 80] on div "The MLC Public Work Search" at bounding box center [496, 95] width 701 height 76
click at [153, 208] on p "Work" at bounding box center [158, 209] width 24 height 22
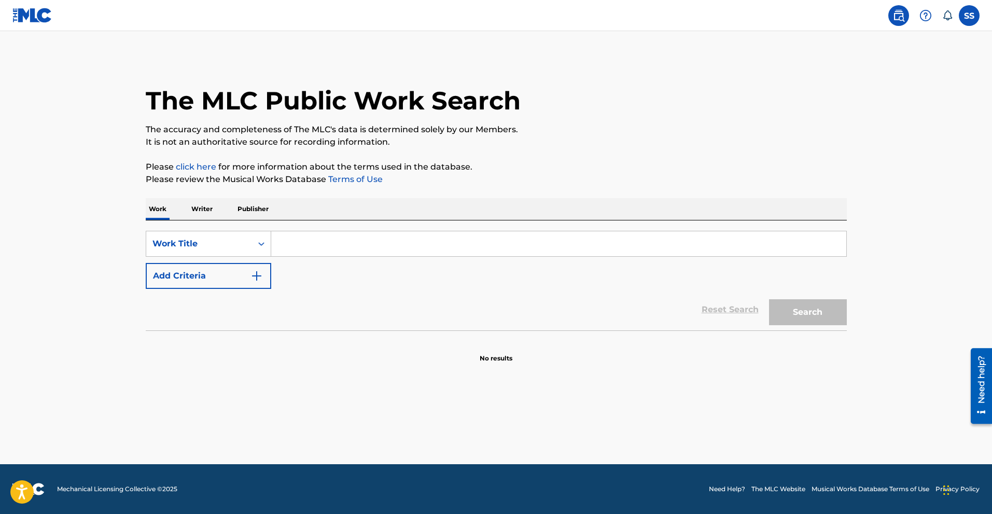
click at [317, 243] on input "Search Form" at bounding box center [558, 243] width 575 height 25
click at [252, 206] on p "Publisher" at bounding box center [252, 209] width 37 height 22
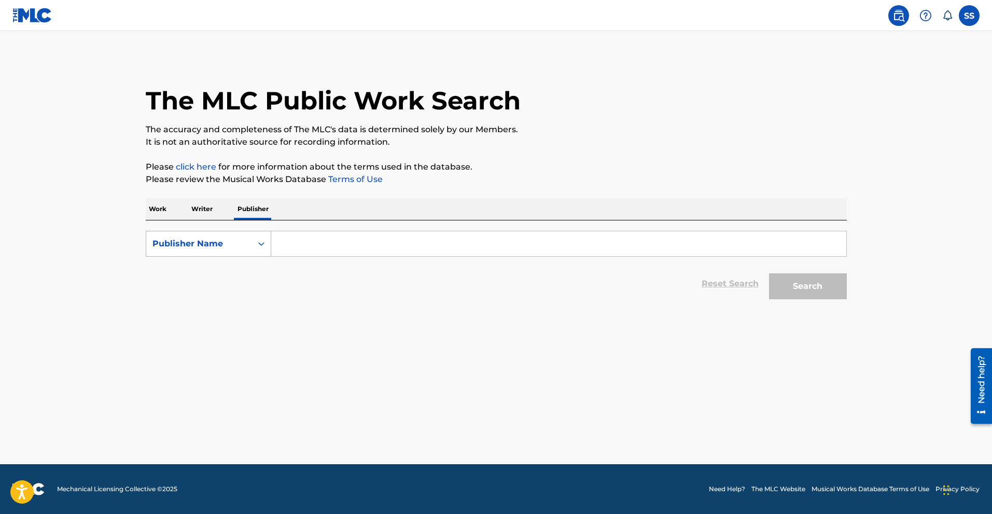
click at [235, 242] on div "Publisher Name" at bounding box center [198, 243] width 93 height 12
click at [227, 294] on div "MLC Publisher Number" at bounding box center [208, 296] width 124 height 26
paste input "5063413702119"
type input "5063413702119"
click at [823, 289] on button "Search" at bounding box center [808, 286] width 78 height 26
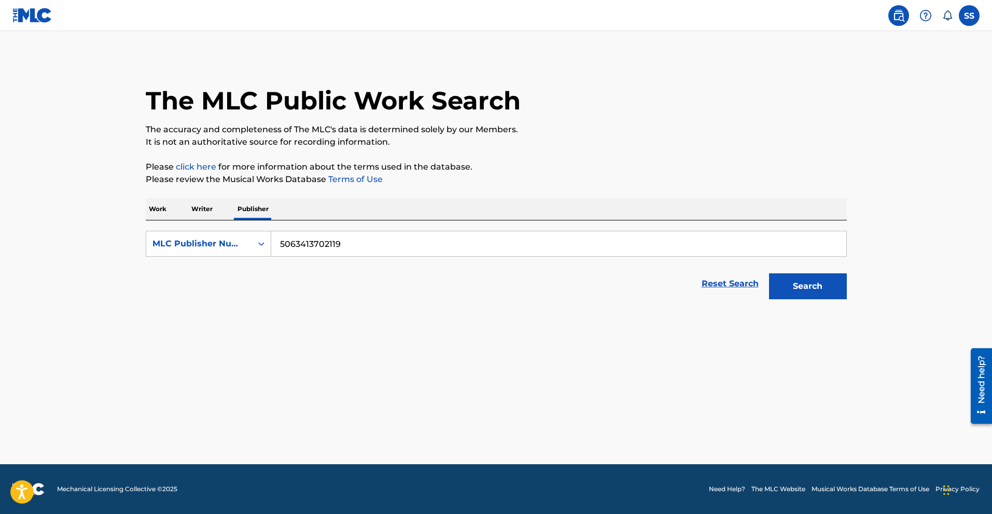
click at [202, 202] on p "Writer" at bounding box center [201, 209] width 27 height 22
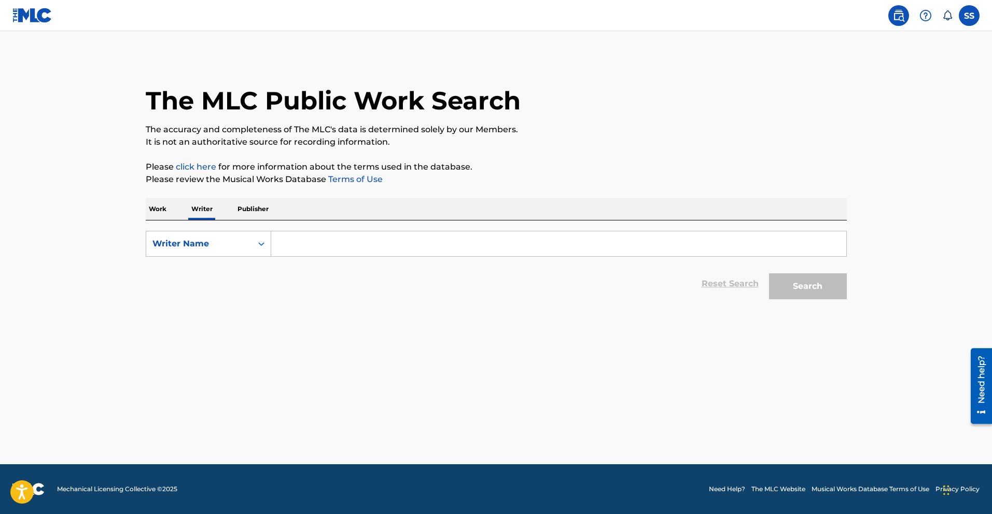
paste input "5063413702119"
type input "5063413702119"
click at [842, 280] on button "Search" at bounding box center [808, 286] width 78 height 26
click at [740, 277] on link "Reset Search" at bounding box center [729, 283] width 67 height 23
click at [255, 243] on div "Search Form" at bounding box center [261, 243] width 19 height 19
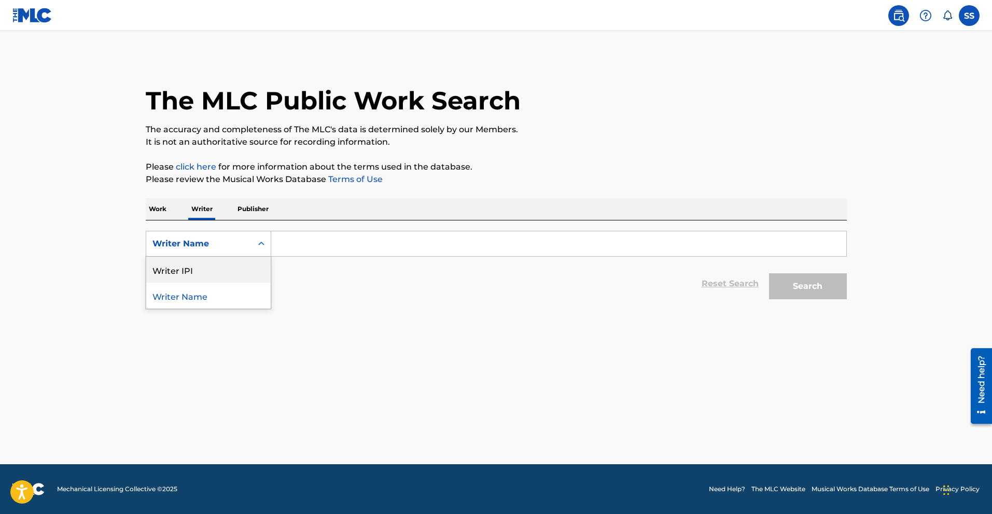
click at [224, 274] on div "Writer IPI" at bounding box center [208, 270] width 124 height 26
paste input "5063413702119"
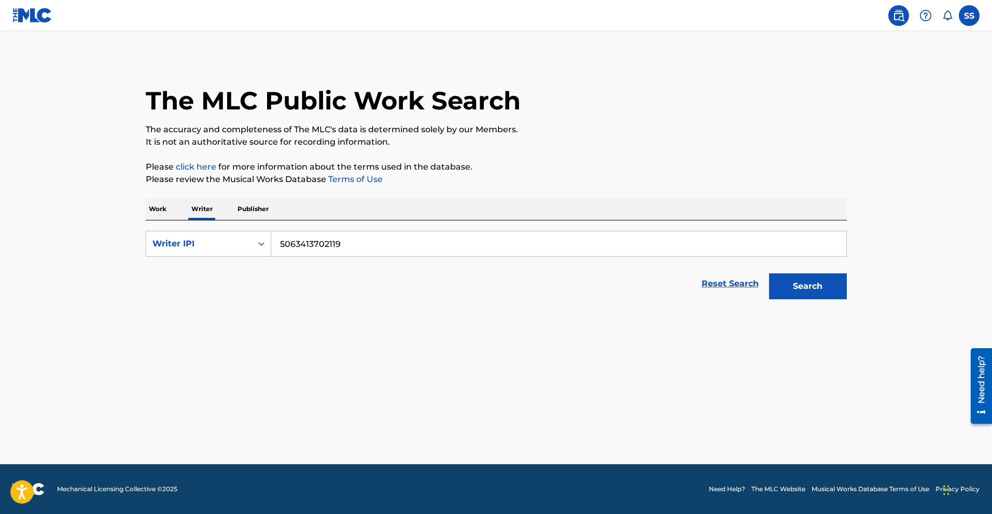
type input "5063413702119"
click at [825, 290] on button "Search" at bounding box center [808, 286] width 78 height 26
click at [159, 209] on p "Work" at bounding box center [158, 209] width 24 height 22
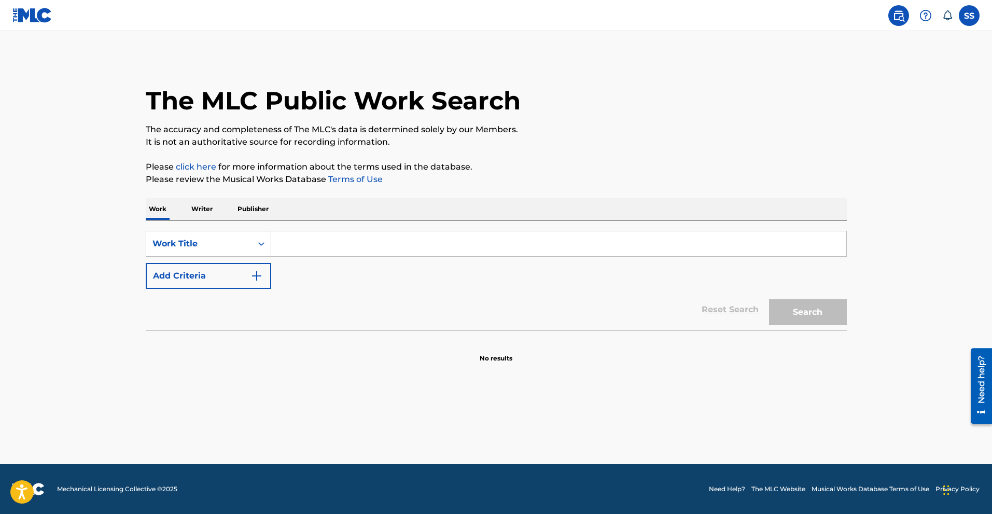
paste input "5063413702119"
type input "5063413702119"
click at [817, 314] on button "Search" at bounding box center [808, 312] width 78 height 26
click at [216, 240] on div "Work Title" at bounding box center [198, 243] width 93 height 12
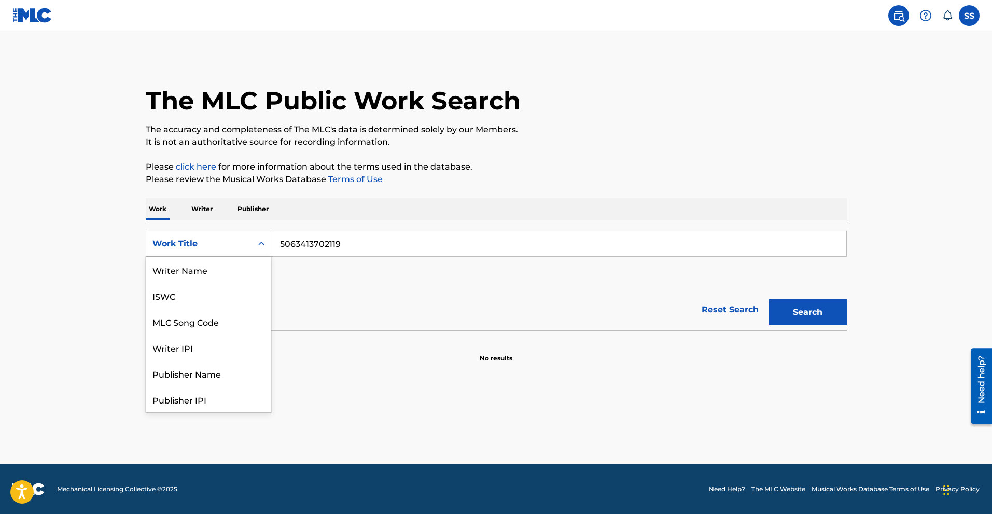
scroll to position [52, 0]
click at [215, 273] on div "MLC Song Code" at bounding box center [208, 270] width 124 height 26
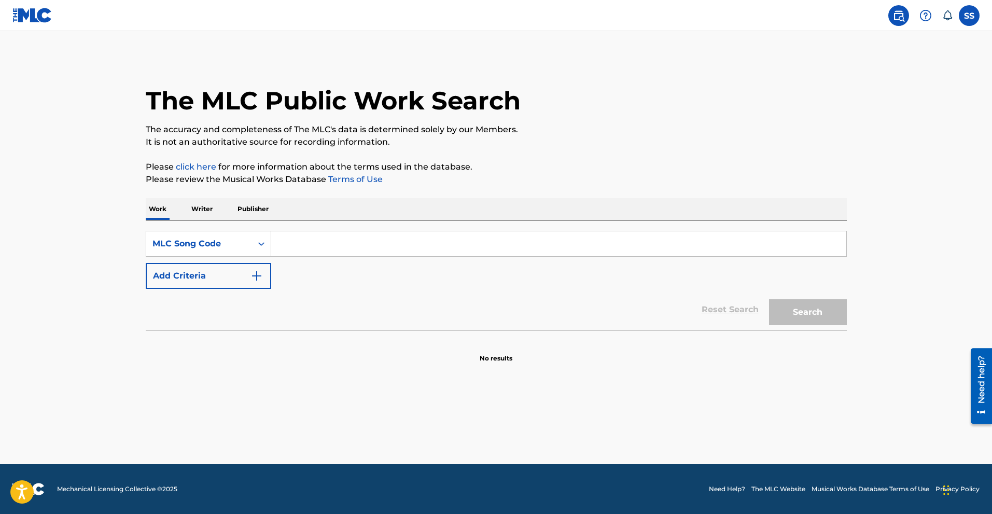
paste input "5063413702119"
type input "5063413702119"
click at [821, 315] on button "Search" at bounding box center [808, 312] width 78 height 26
click at [235, 239] on div "MLC Song Code" at bounding box center [198, 243] width 93 height 12
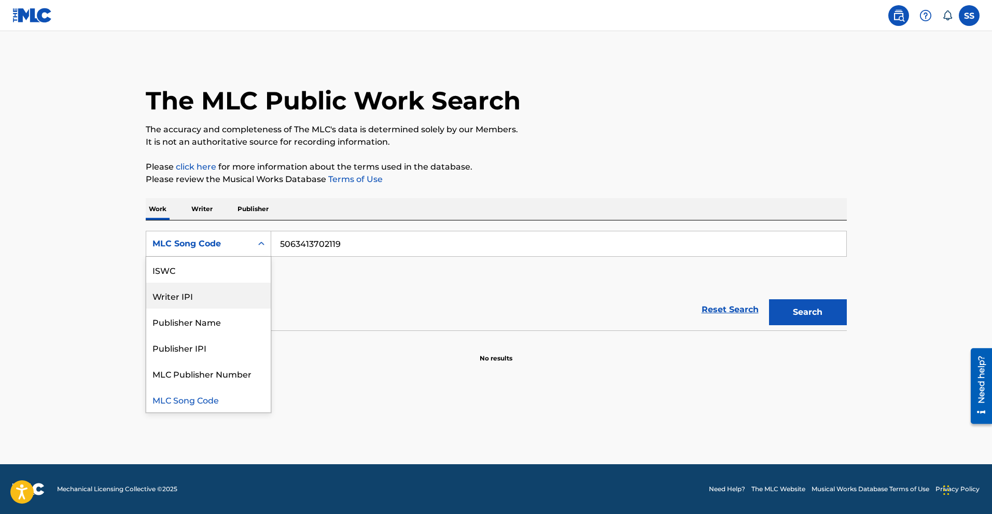
click at [200, 296] on div "Writer IPI" at bounding box center [208, 296] width 124 height 26
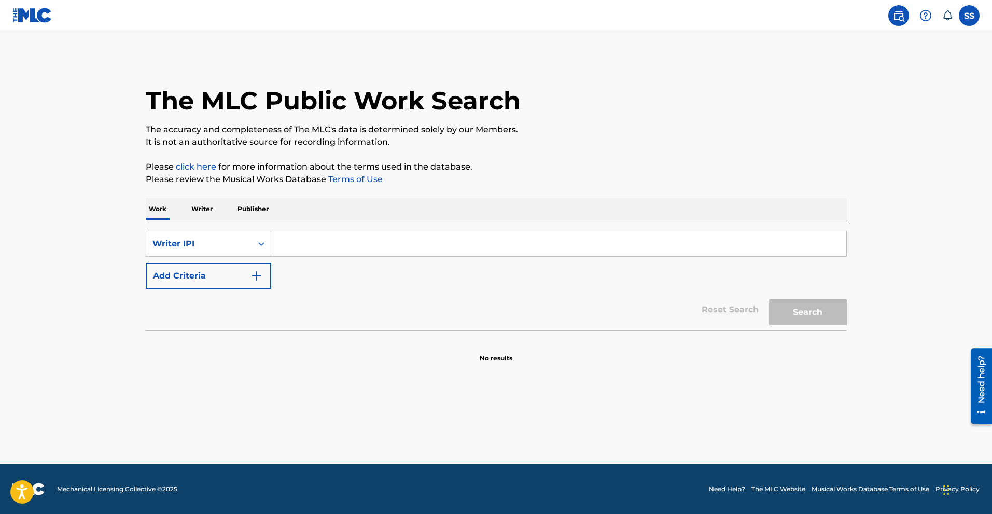
paste input "5063413702119"
type input "5063413702119"
click at [818, 316] on button "Search" at bounding box center [808, 312] width 78 height 26
click at [27, 11] on img at bounding box center [32, 15] width 40 height 15
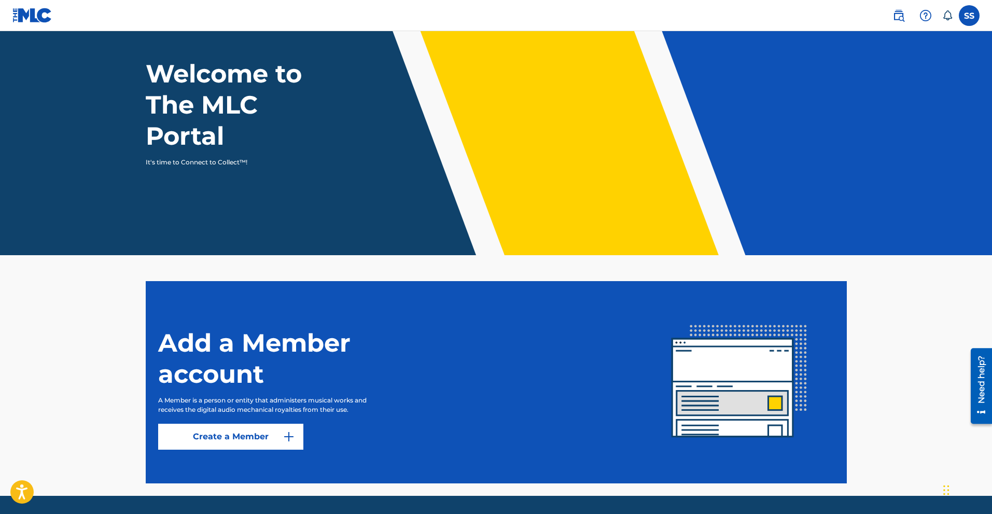
scroll to position [80, 0]
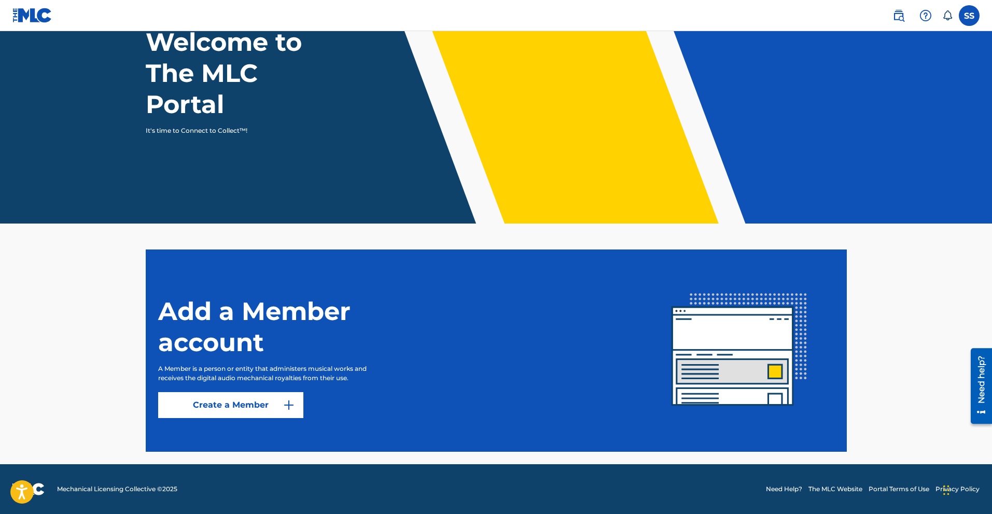
click at [290, 401] on img at bounding box center [289, 405] width 12 height 12
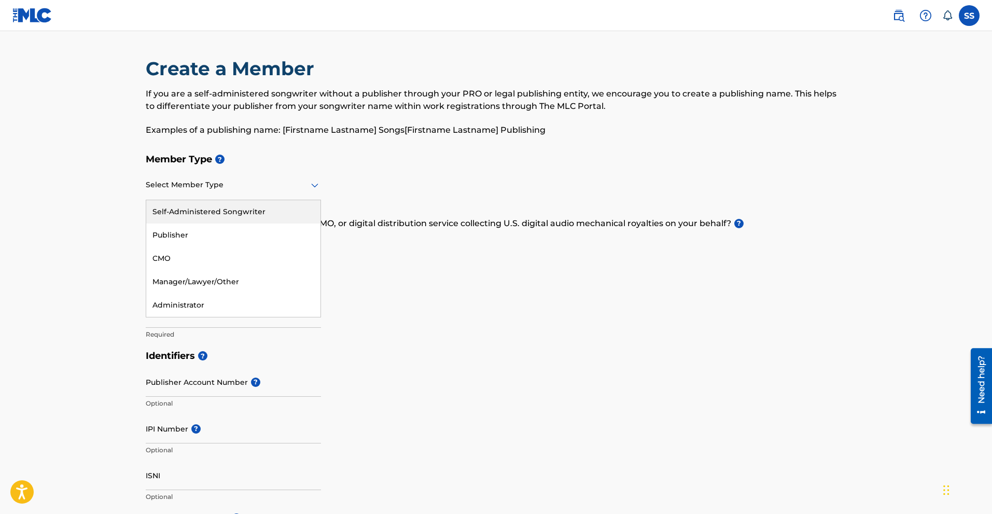
click at [286, 189] on div at bounding box center [233, 184] width 175 height 13
click at [250, 211] on div "Self-Administered Songwriter" at bounding box center [233, 211] width 174 height 23
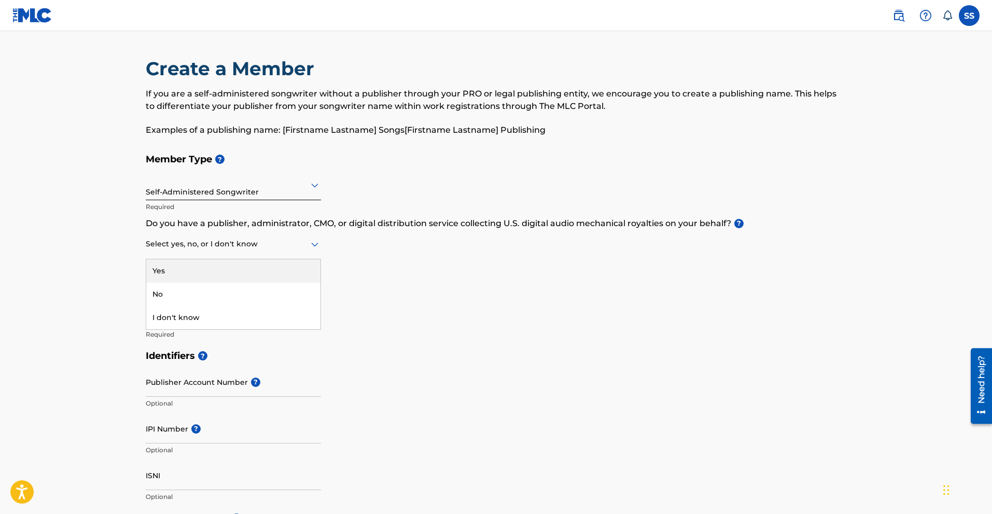
click at [205, 240] on div at bounding box center [233, 243] width 175 height 13
click at [197, 294] on div "No" at bounding box center [233, 294] width 174 height 23
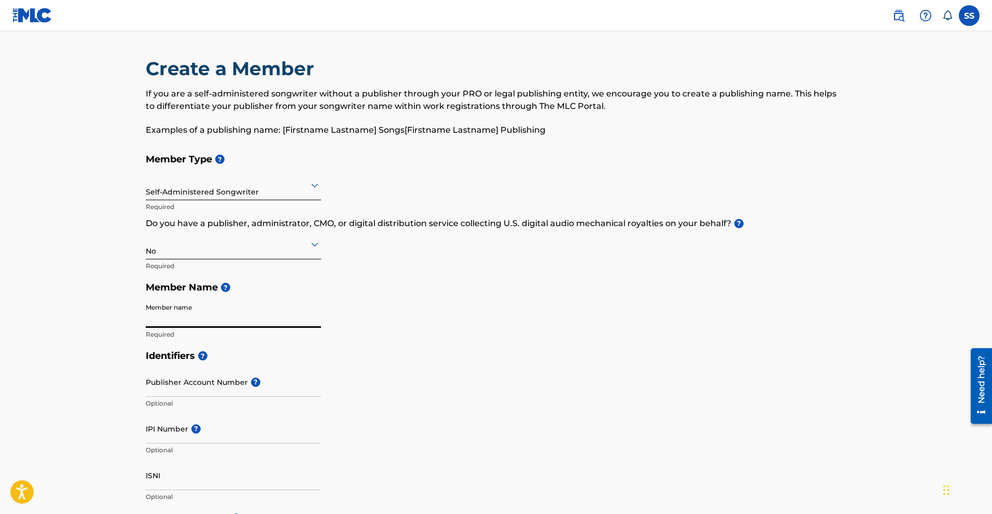
click at [182, 314] on input "Member name" at bounding box center [233, 313] width 175 height 30
type input "[PERSON_NAME] $[PERSON_NAME]"
click at [234, 388] on input "Publisher Account Number ?" at bounding box center [233, 382] width 175 height 30
click at [391, 392] on div "Identifiers ? Publisher Account Number ? Optional IPI Number ? Optional ISNI Op…" at bounding box center [496, 426] width 701 height 162
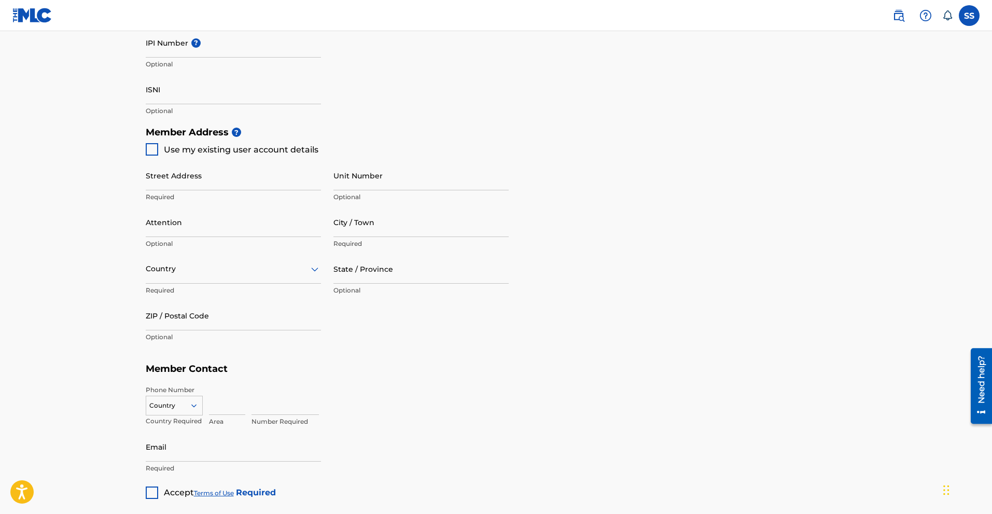
scroll to position [363, 0]
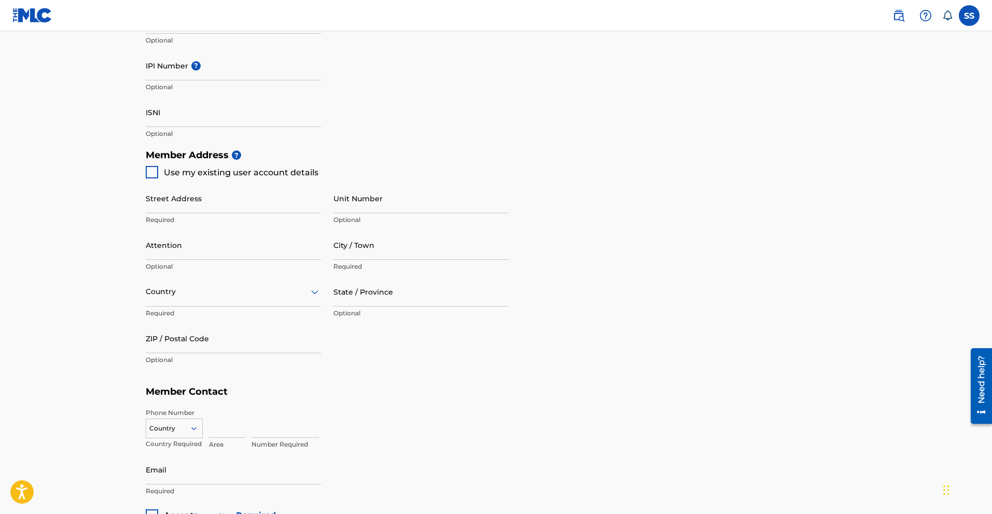
click at [147, 172] on div at bounding box center [152, 172] width 12 height 12
type input "4900 transit circle"
type input "Austin"
type input "78727"
type input "512"
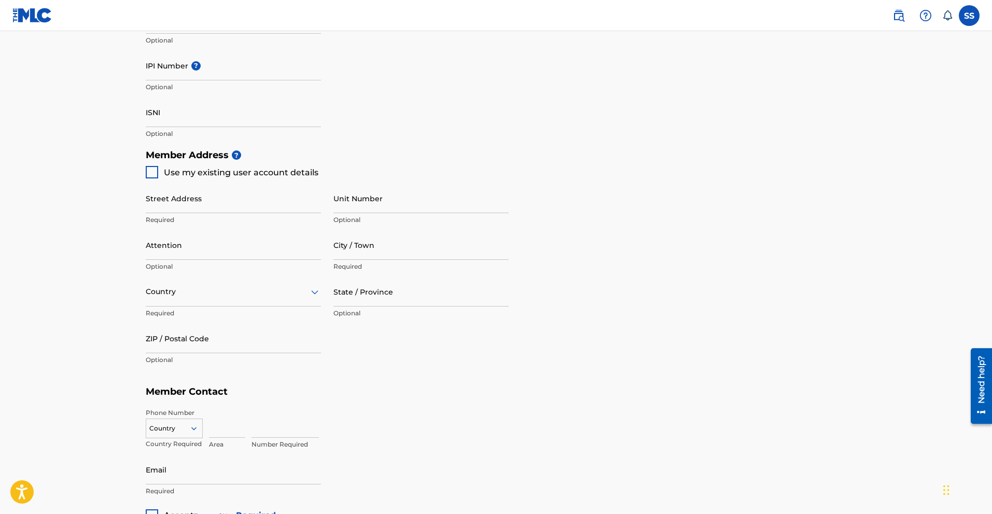
type input "3336249"
type input "[EMAIL_ADDRESS][DOMAIN_NAME]"
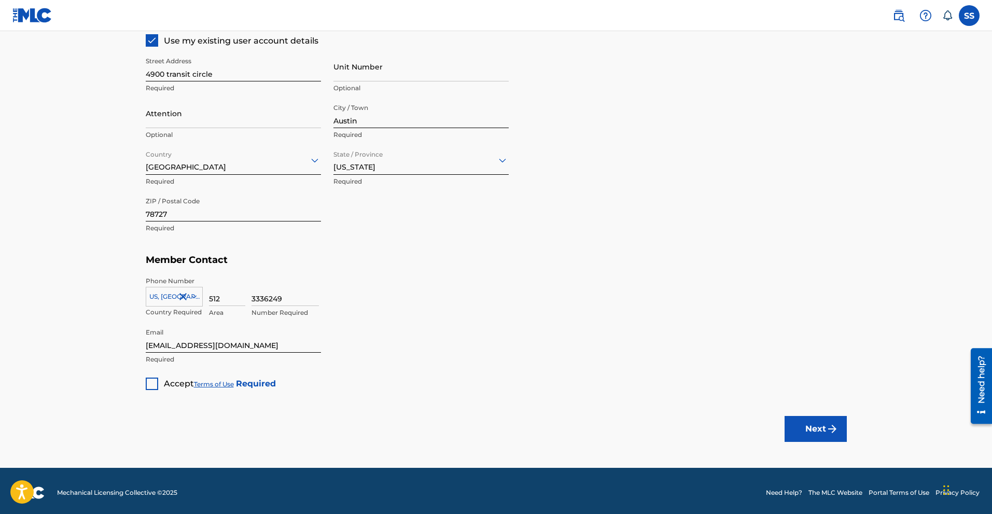
scroll to position [498, 0]
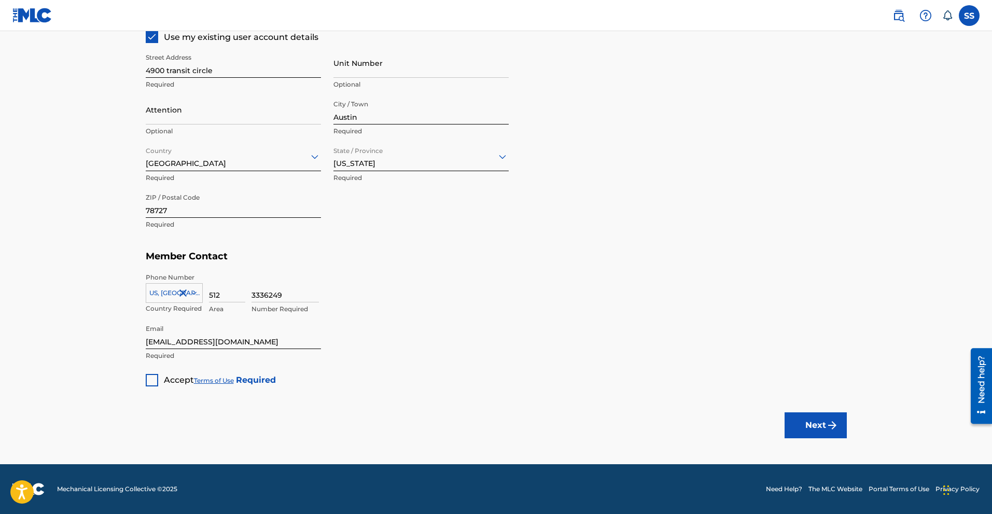
click at [156, 379] on div at bounding box center [152, 380] width 12 height 12
click at [824, 425] on button "Next" at bounding box center [815, 425] width 62 height 26
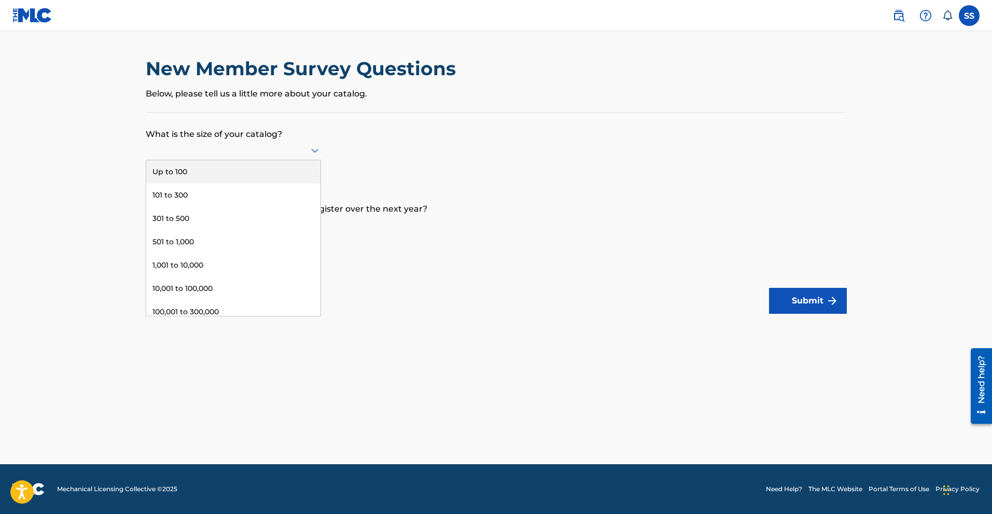
click at [296, 148] on div at bounding box center [233, 150] width 175 height 13
click at [214, 168] on div "Up to 100" at bounding box center [233, 171] width 174 height 23
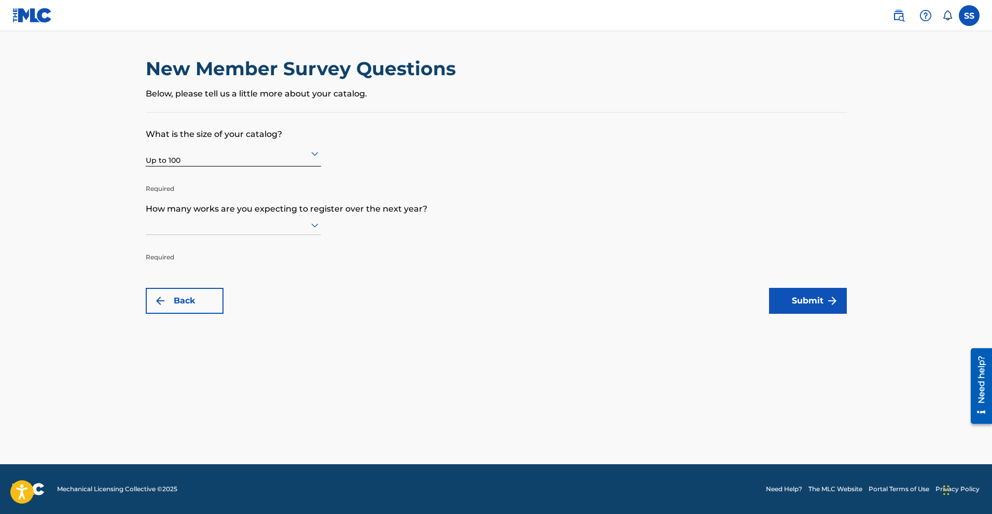
click at [299, 225] on div at bounding box center [233, 224] width 175 height 13
click at [228, 248] on div "Up to 100" at bounding box center [233, 246] width 174 height 23
click at [814, 299] on button "Submit" at bounding box center [808, 301] width 78 height 26
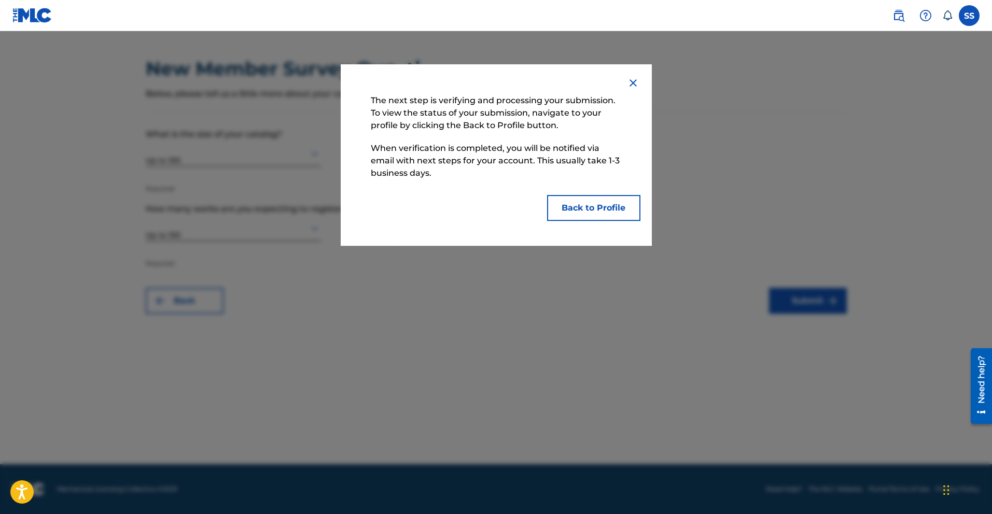
click at [603, 204] on button "Back to Profile" at bounding box center [593, 208] width 93 height 26
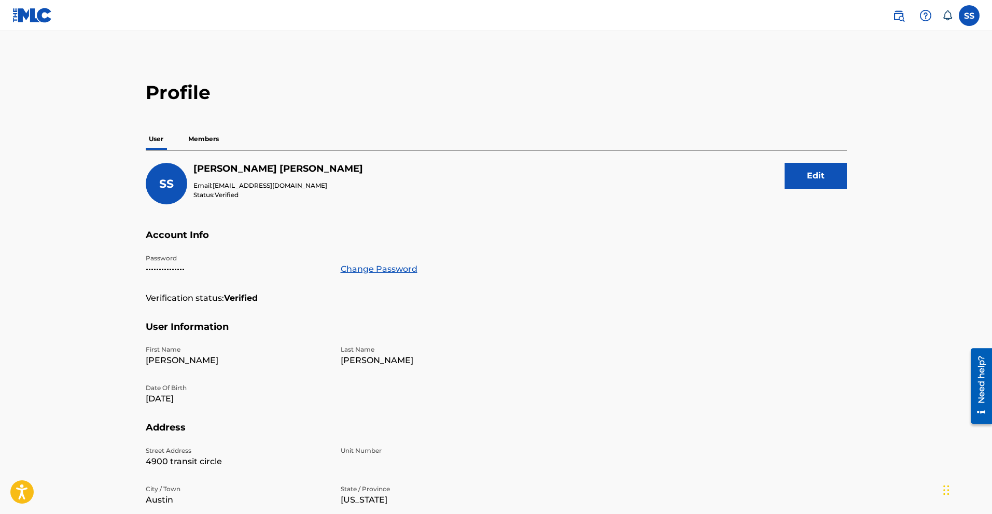
click at [217, 127] on div "Profile User Members SS [PERSON_NAME] Email: [EMAIL_ADDRESS][DOMAIN_NAME] Statu…" at bounding box center [496, 352] width 726 height 542
click at [205, 134] on p "Members" at bounding box center [203, 139] width 37 height 22
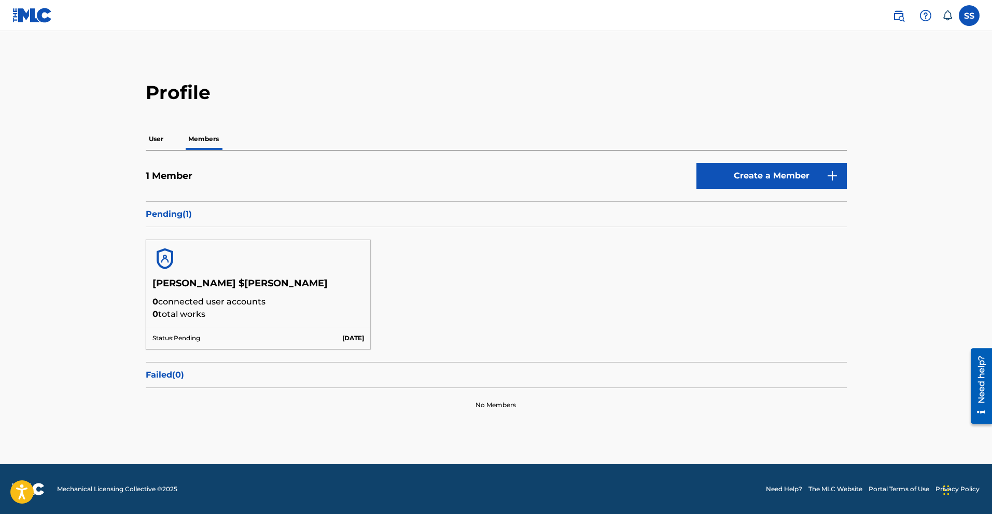
click at [276, 275] on div at bounding box center [258, 258] width 224 height 37
click at [306, 335] on div "Status: Pending [DATE]" at bounding box center [258, 338] width 224 height 22
click at [898, 15] on img at bounding box center [898, 15] width 12 height 12
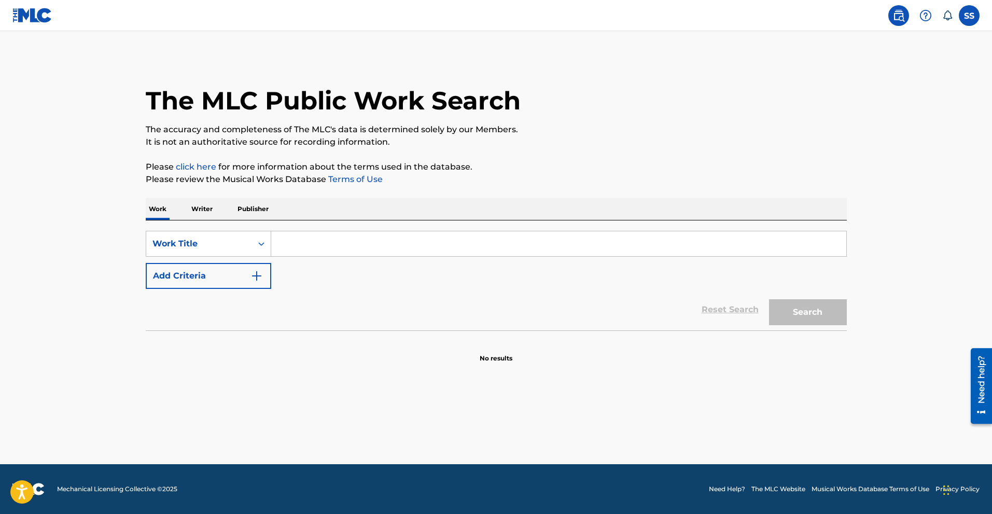
click at [195, 164] on link "click here" at bounding box center [196, 167] width 40 height 10
